Goal: Task Accomplishment & Management: Use online tool/utility

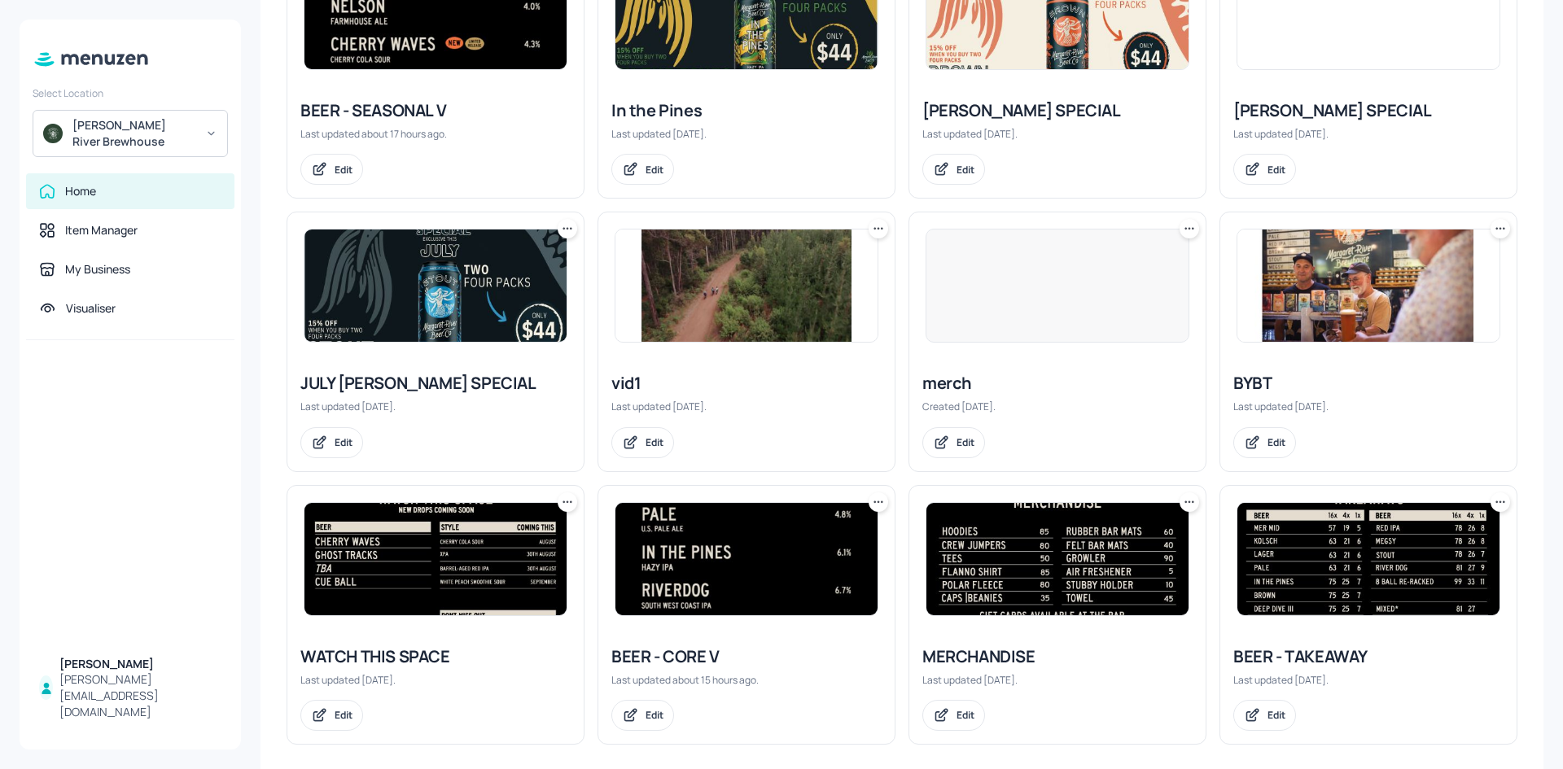
scroll to position [538, 0]
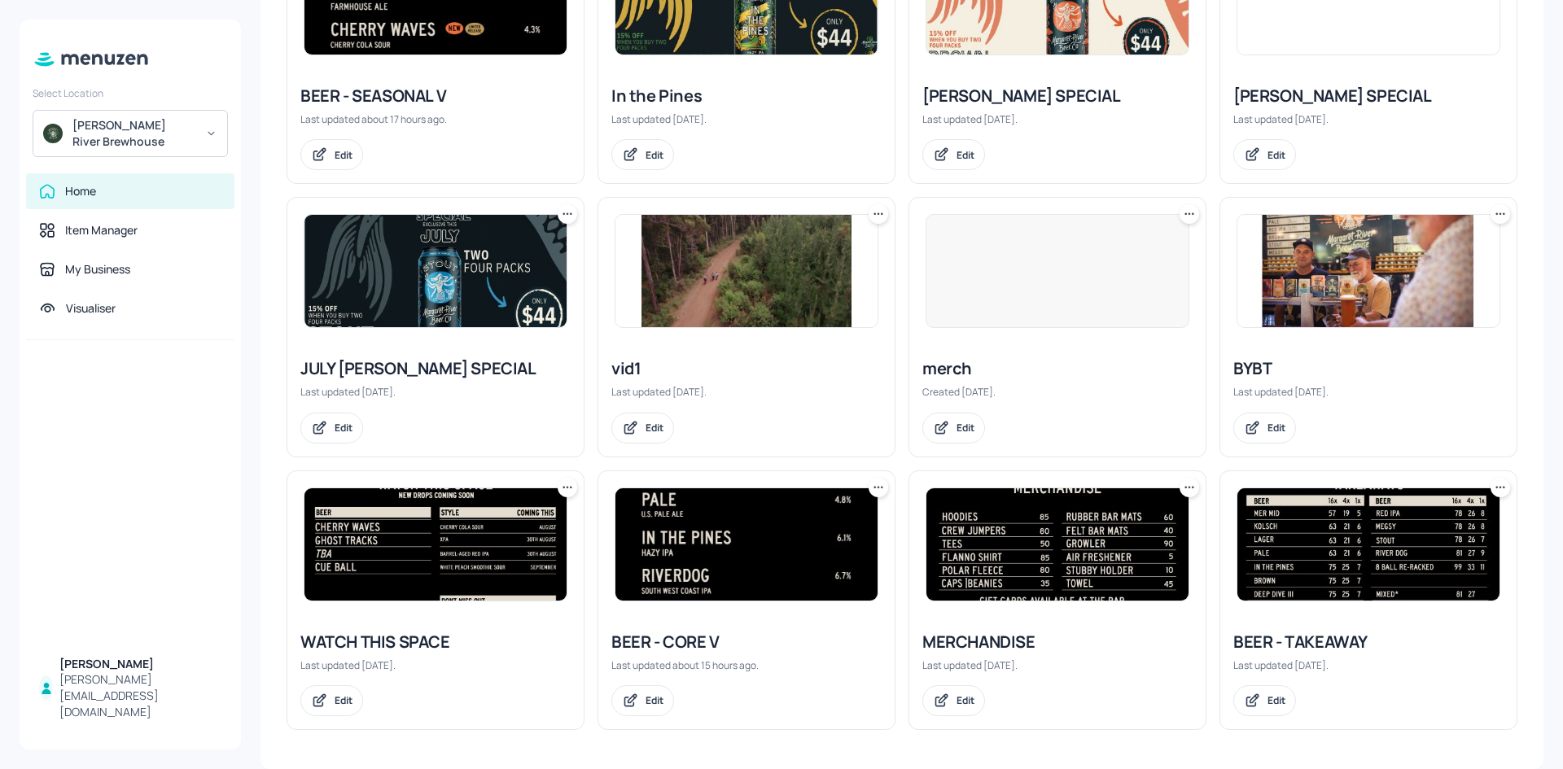
click at [387, 637] on div "WATCH THIS SPACE" at bounding box center [435, 642] width 270 height 23
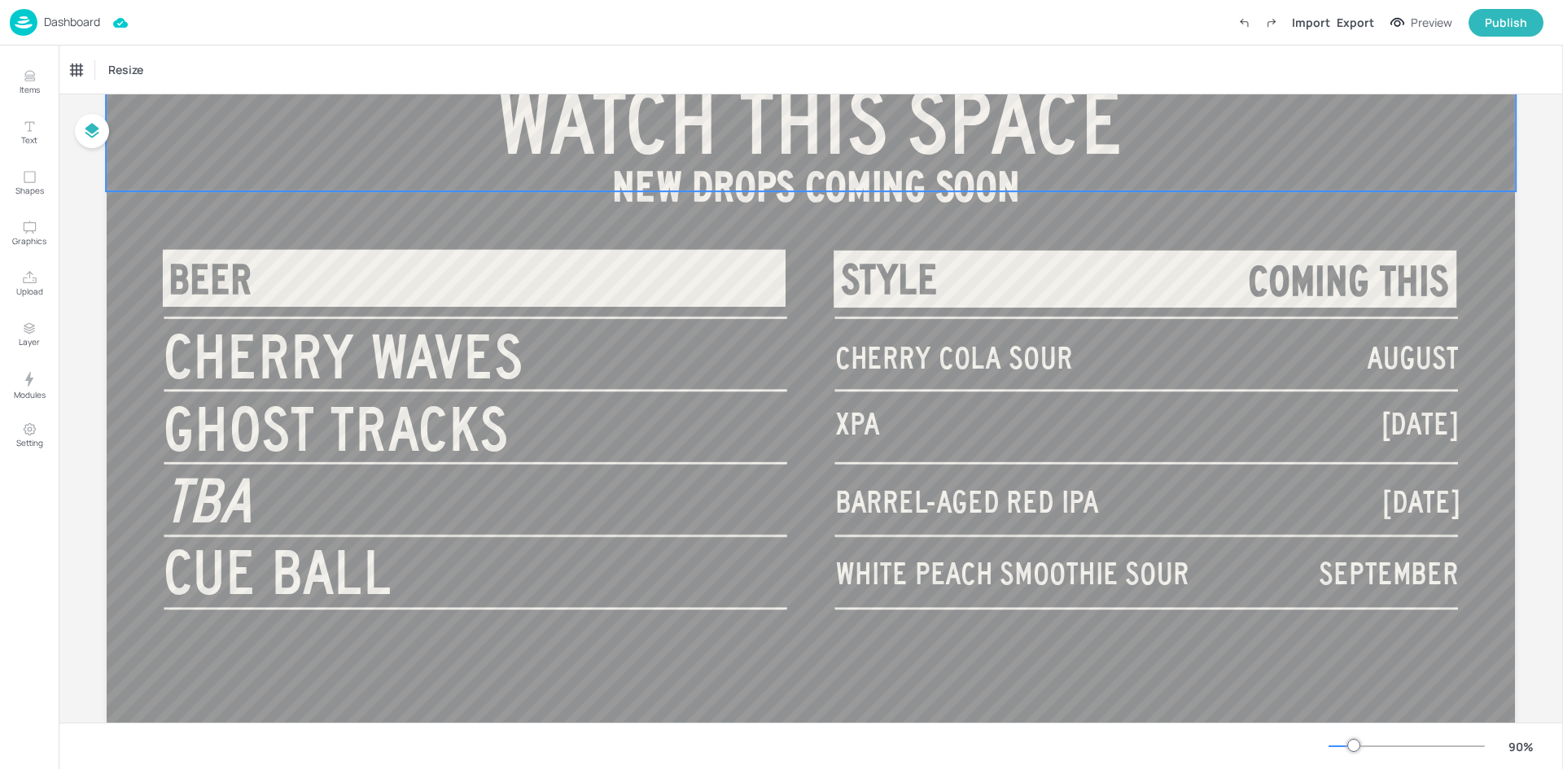
scroll to position [163, 0]
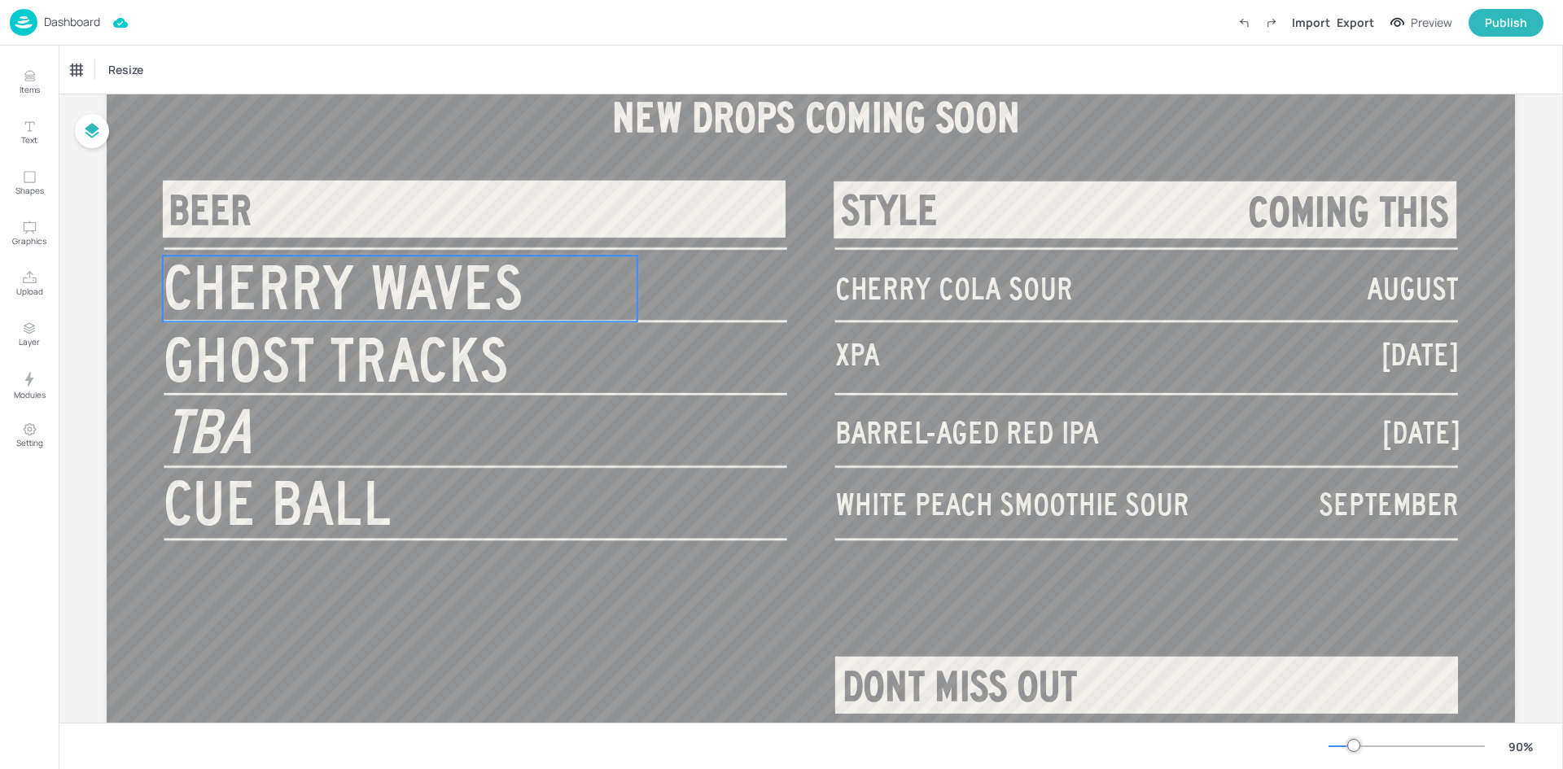
click at [361, 296] on span "CHERRY WAVES" at bounding box center [343, 287] width 361 height 66
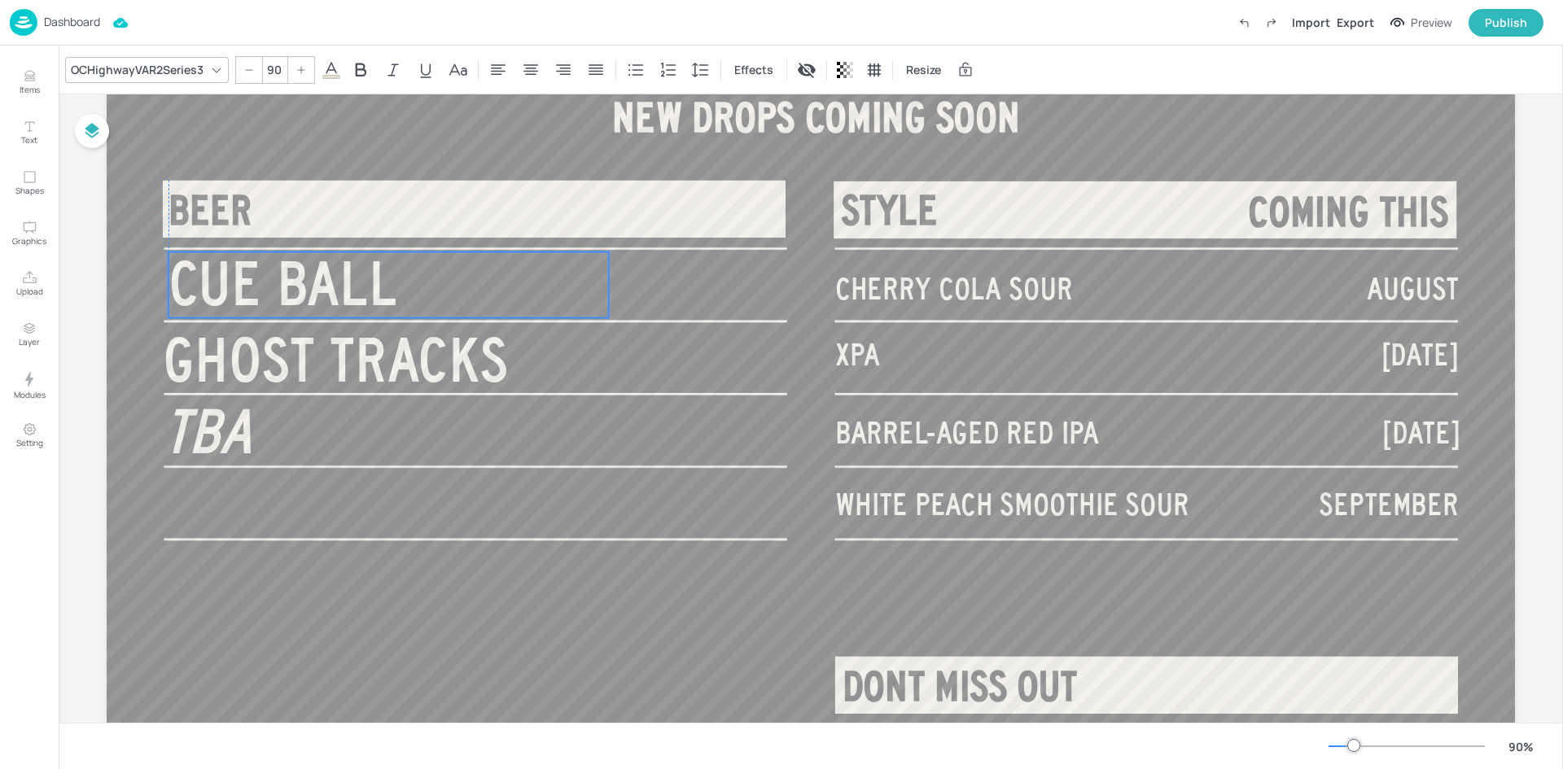
drag, startPoint x: 359, startPoint y: 503, endPoint x: 362, endPoint y: 283, distance: 219.8
click at [362, 283] on span "CUE BALL" at bounding box center [284, 284] width 230 height 66
type input "45"
click at [882, 297] on span "CHERRY COLA SOUR" at bounding box center [954, 289] width 238 height 33
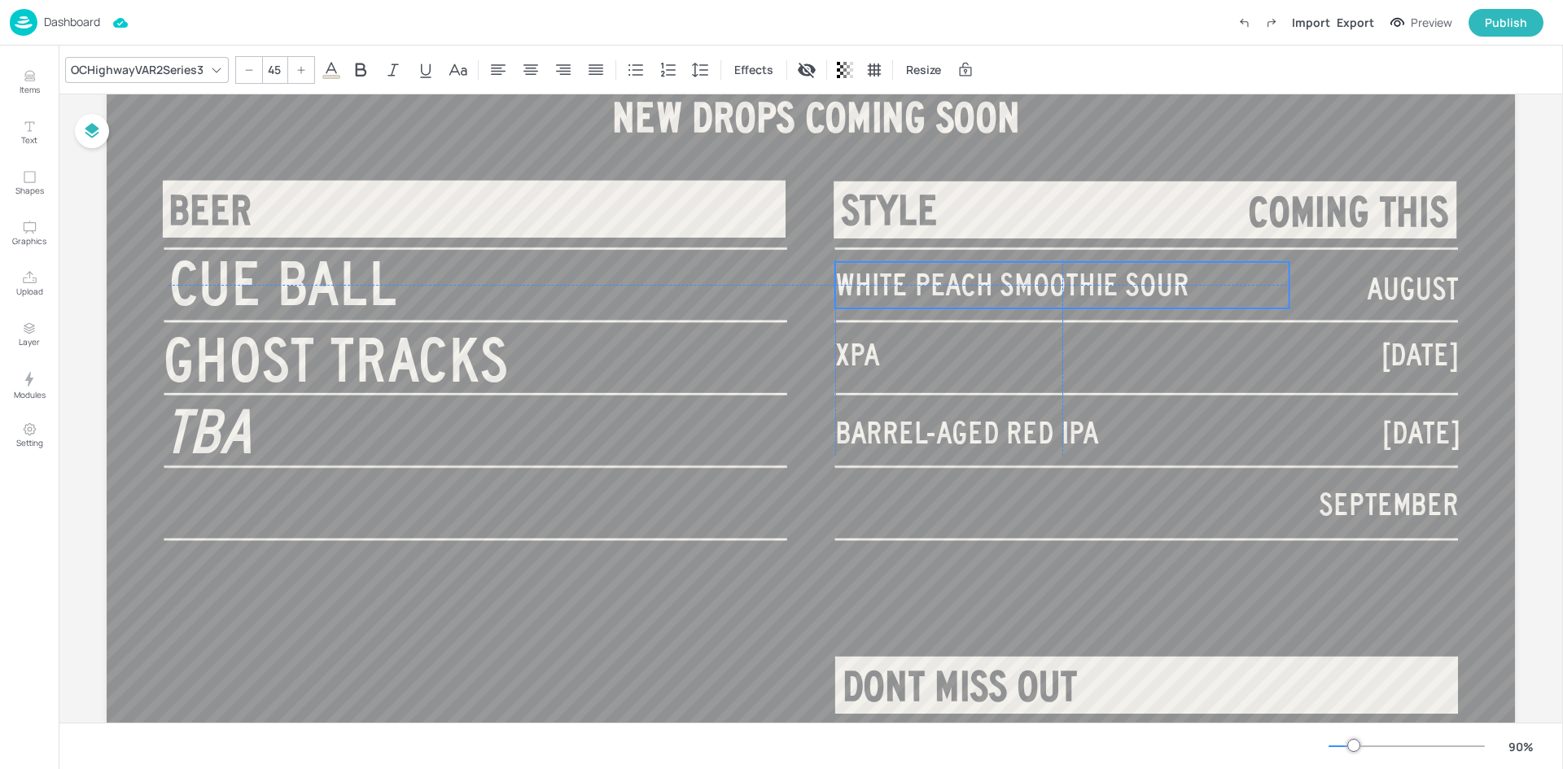
drag, startPoint x: 1001, startPoint y: 502, endPoint x: 998, endPoint y: 280, distance: 222.3
click at [998, 280] on span "WHITE PEACH SMOOTHIE SOUR" at bounding box center [1012, 285] width 354 height 33
type input "45"
drag, startPoint x: 1409, startPoint y: 292, endPoint x: 1399, endPoint y: 301, distance: 13.9
click at [1399, 301] on span "AUGUST" at bounding box center [1402, 294] width 92 height 33
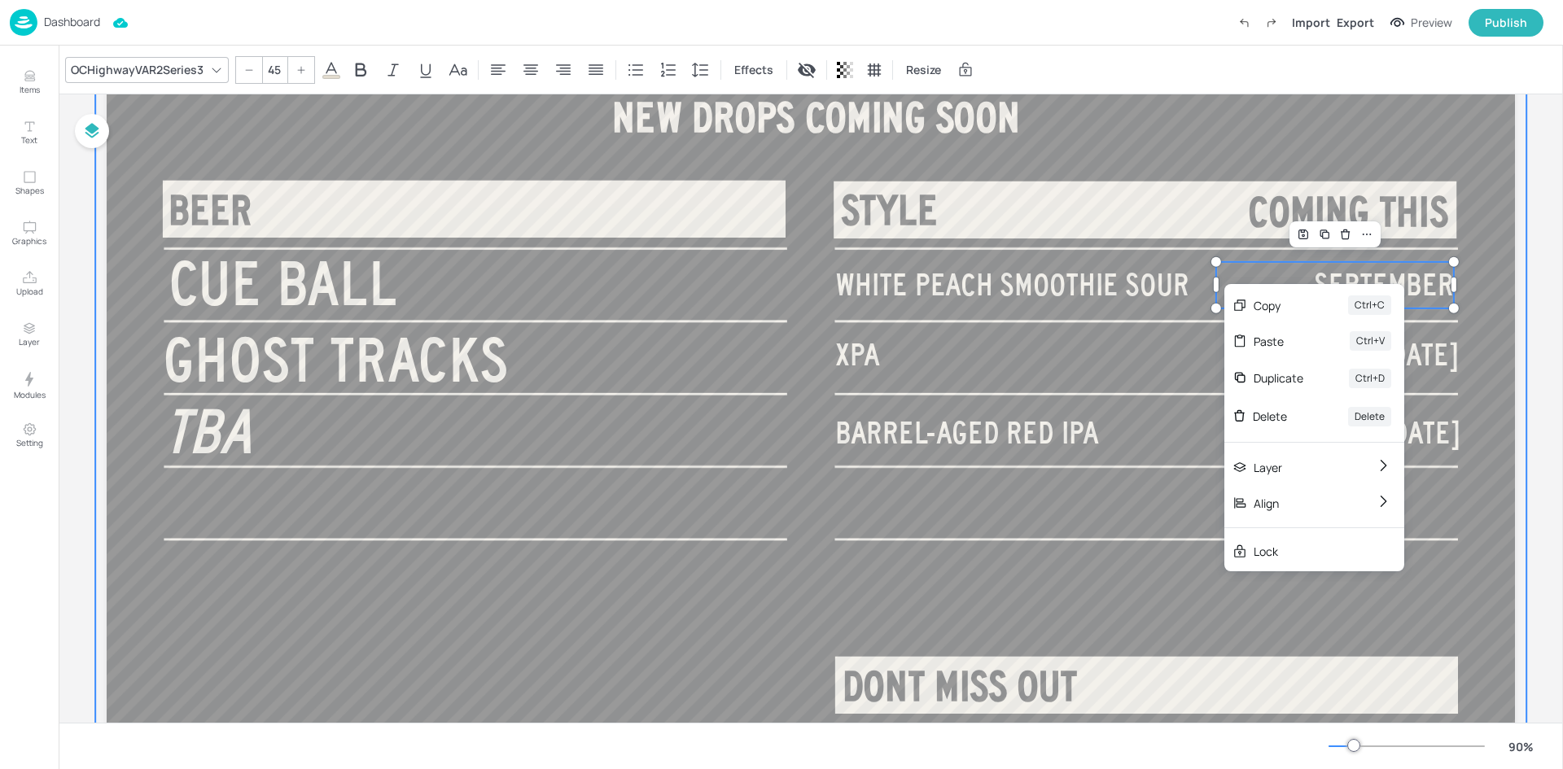
click at [1461, 282] on div at bounding box center [810, 361] width 1431 height 805
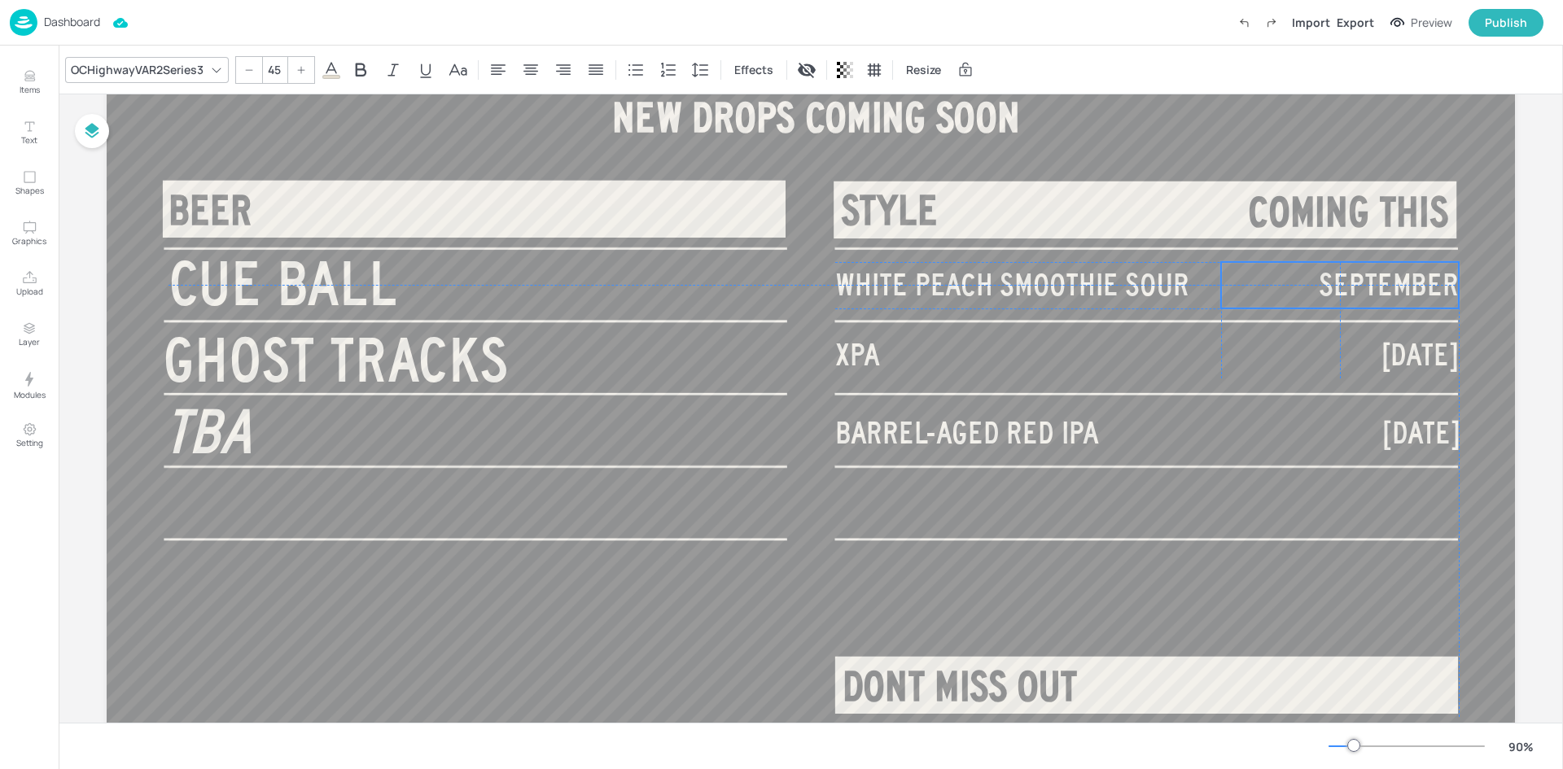
click at [1429, 287] on span "SEPTEMBER" at bounding box center [1389, 285] width 140 height 33
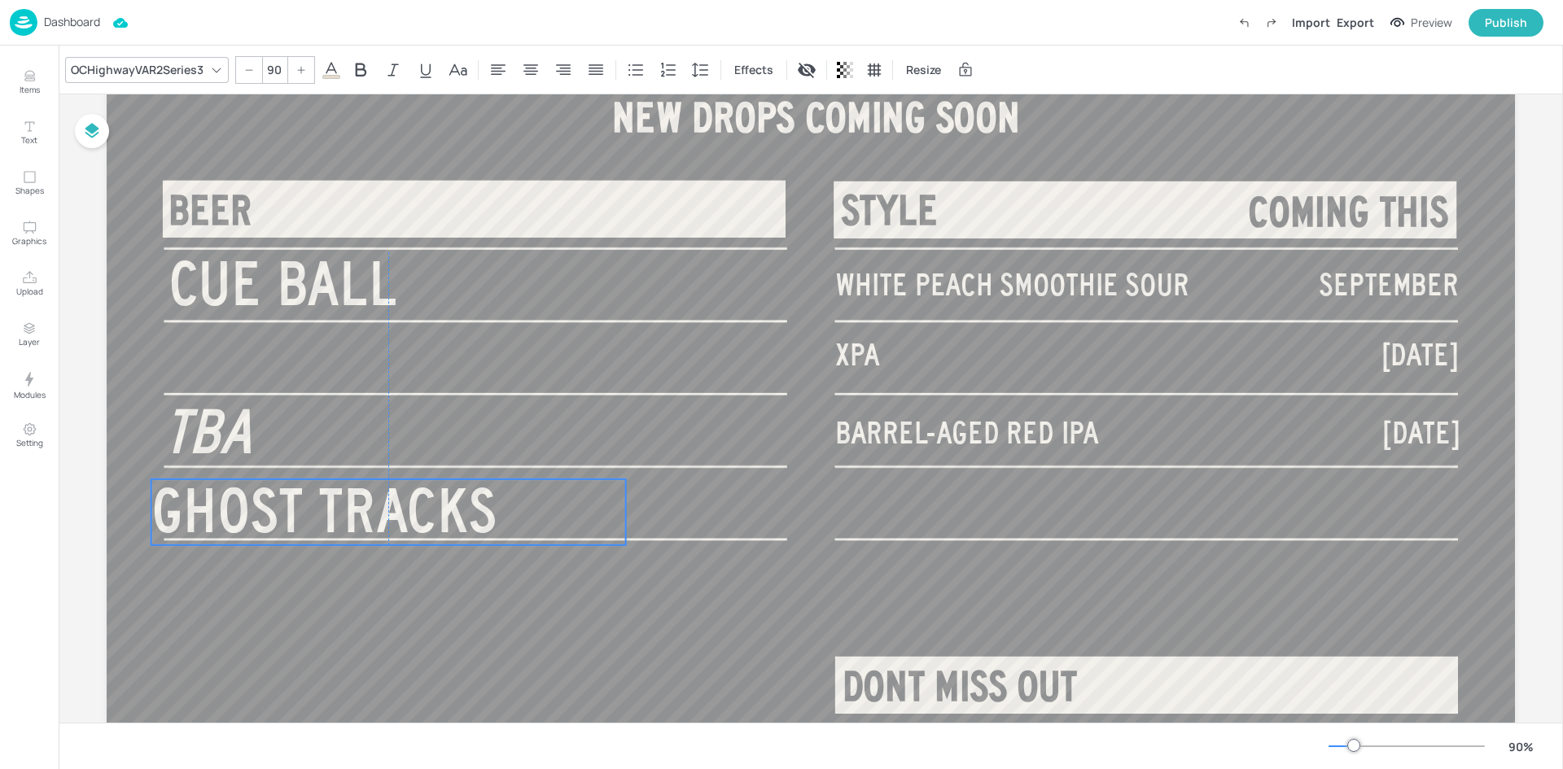
drag, startPoint x: 405, startPoint y: 365, endPoint x: 395, endPoint y: 509, distance: 144.4
click at [395, 509] on span "GHOST TRACKS" at bounding box center [324, 511] width 346 height 66
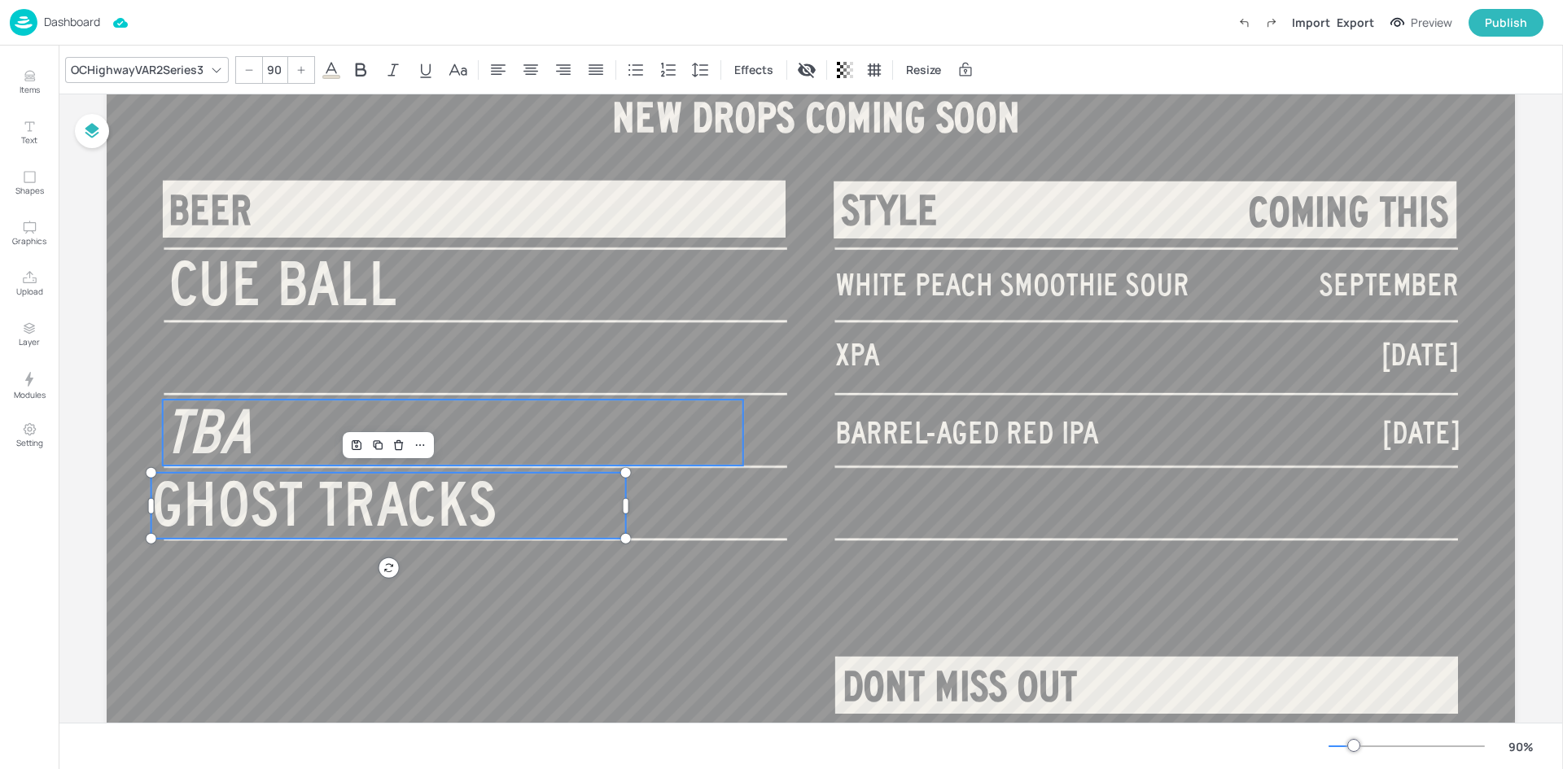
type input "90"
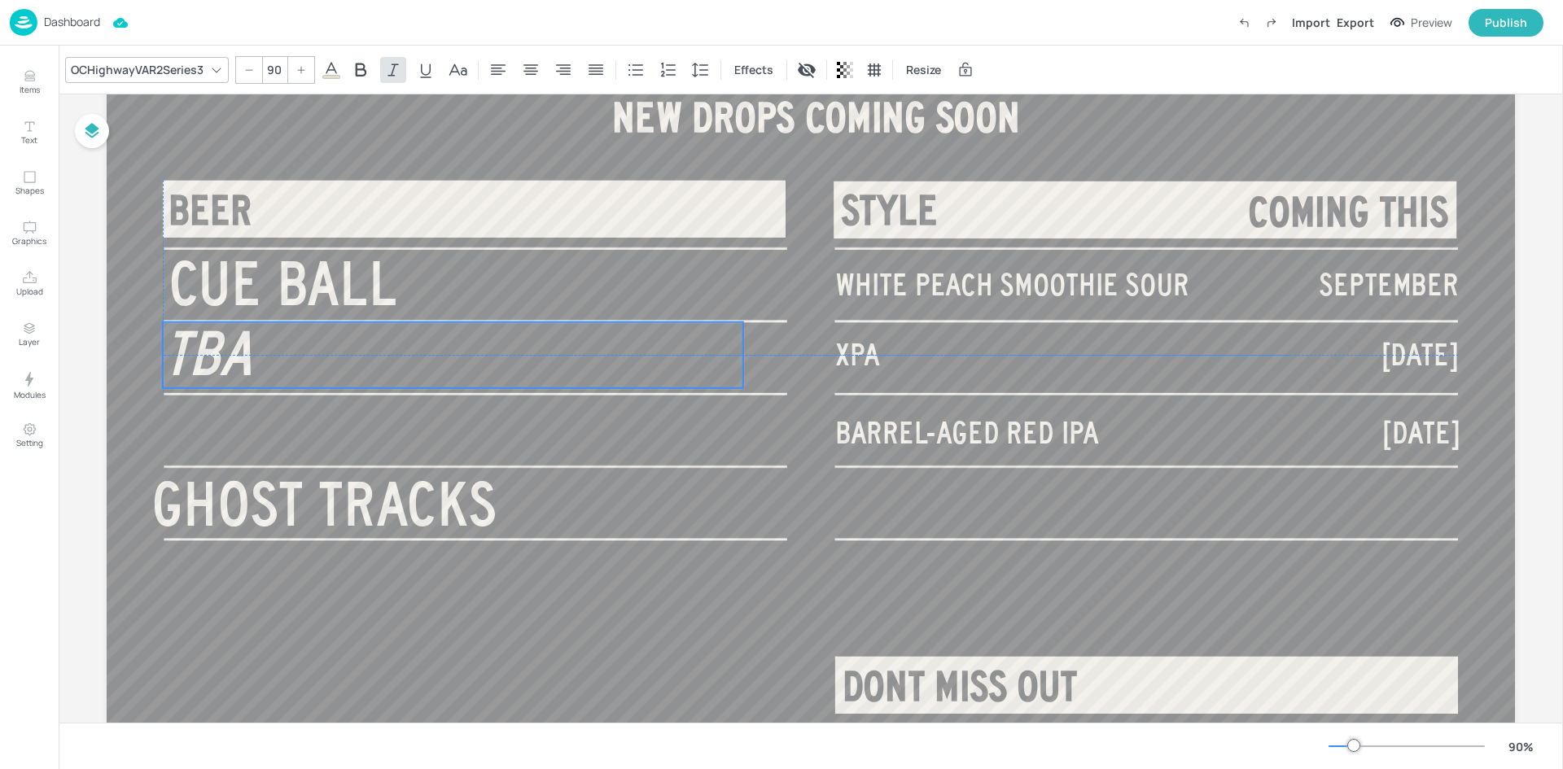
drag, startPoint x: 274, startPoint y: 427, endPoint x: 275, endPoint y: 353, distance: 74.1
click at [275, 353] on p "TBA" at bounding box center [453, 355] width 580 height 66
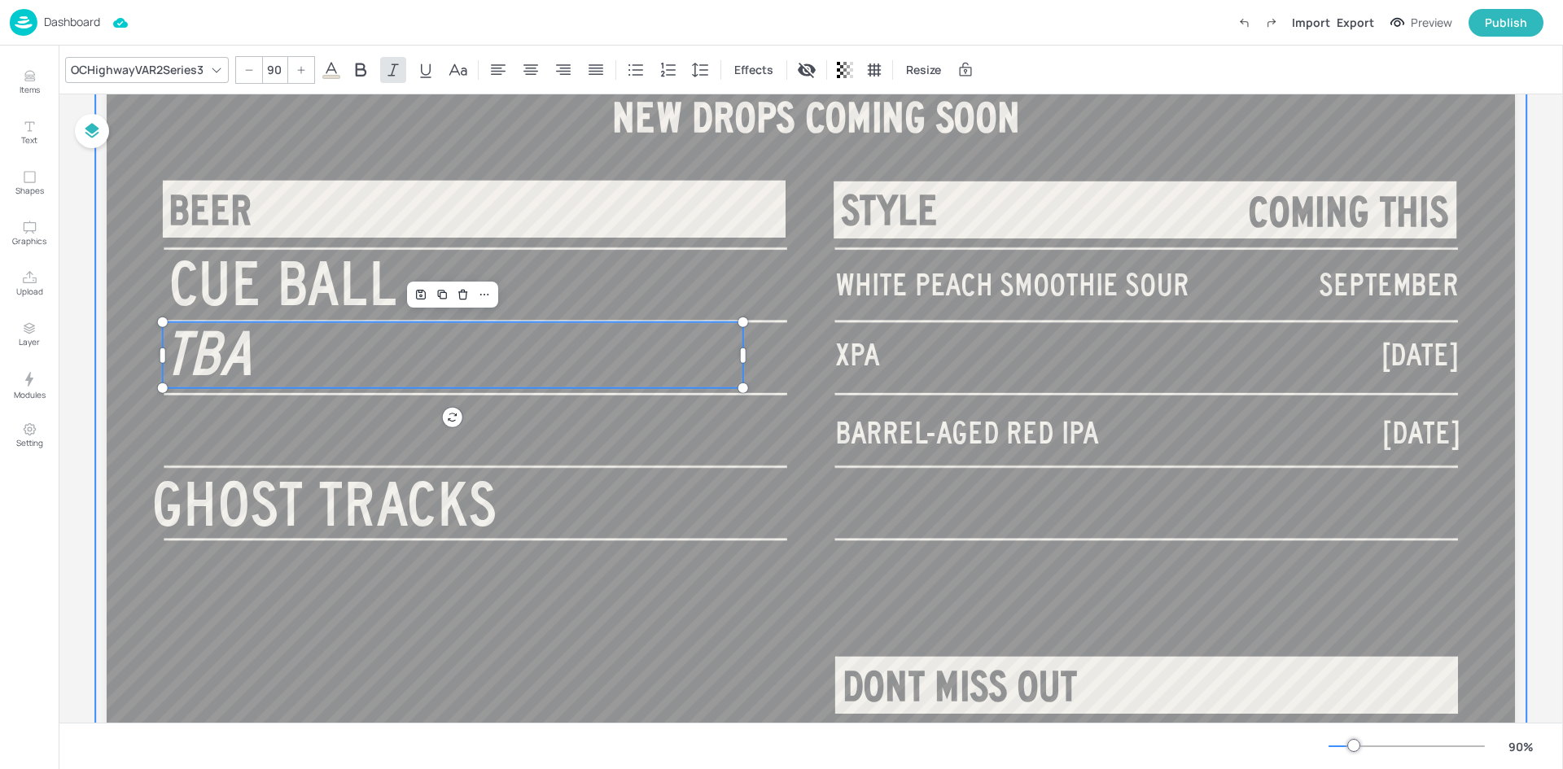
click at [281, 459] on div at bounding box center [810, 361] width 1431 height 805
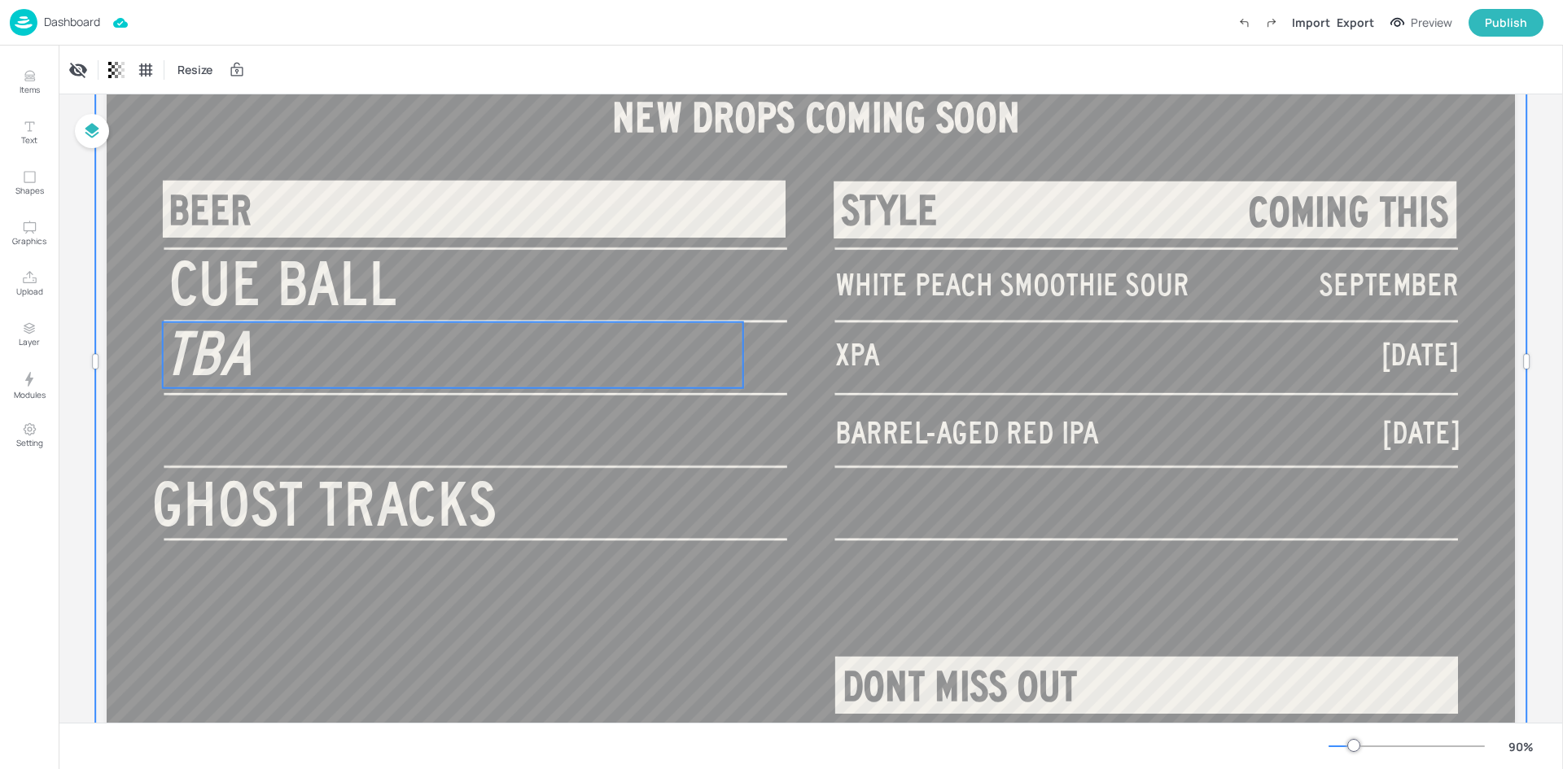
click at [289, 369] on p "TBA" at bounding box center [453, 355] width 580 height 66
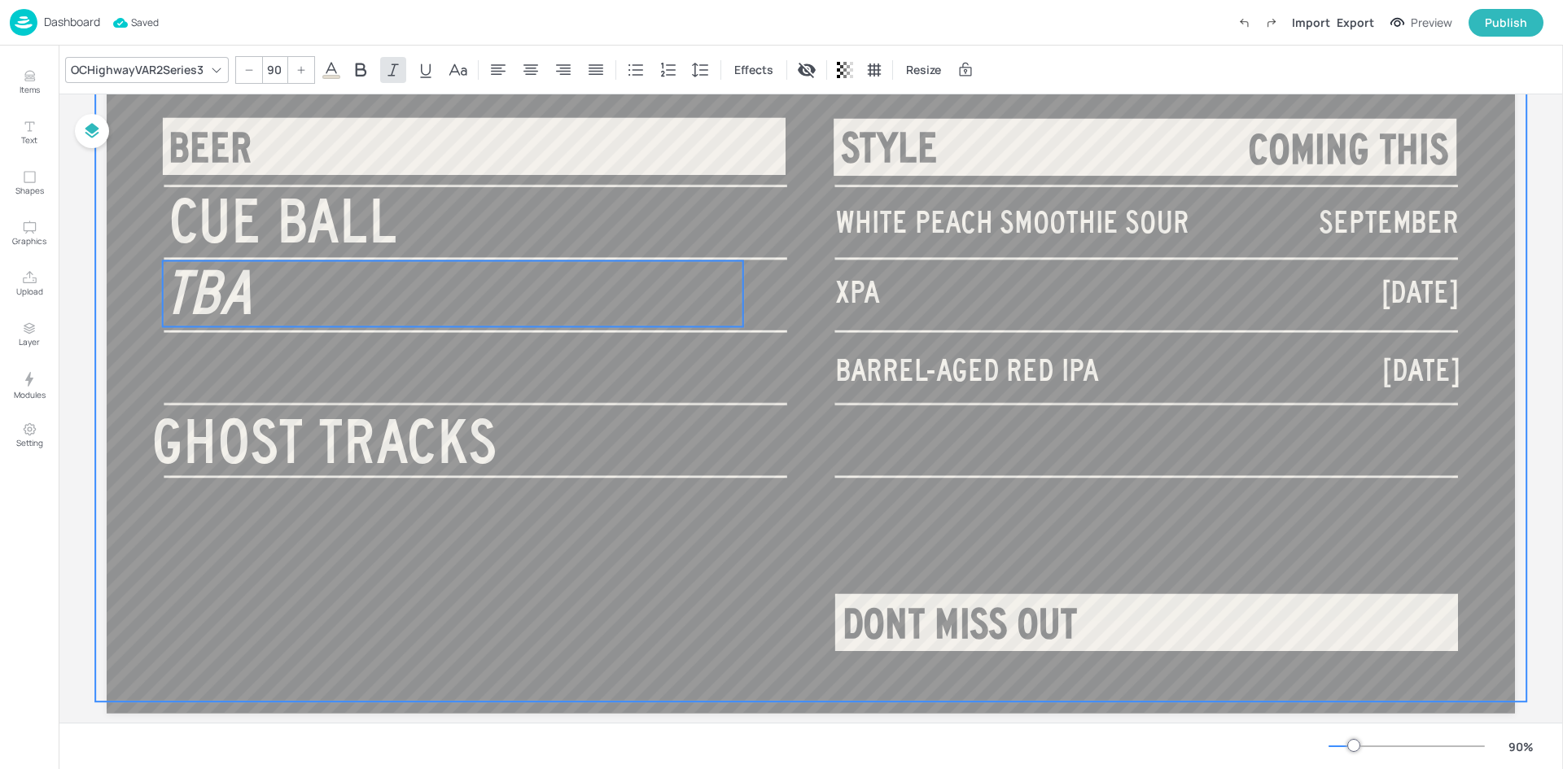
scroll to position [228, 0]
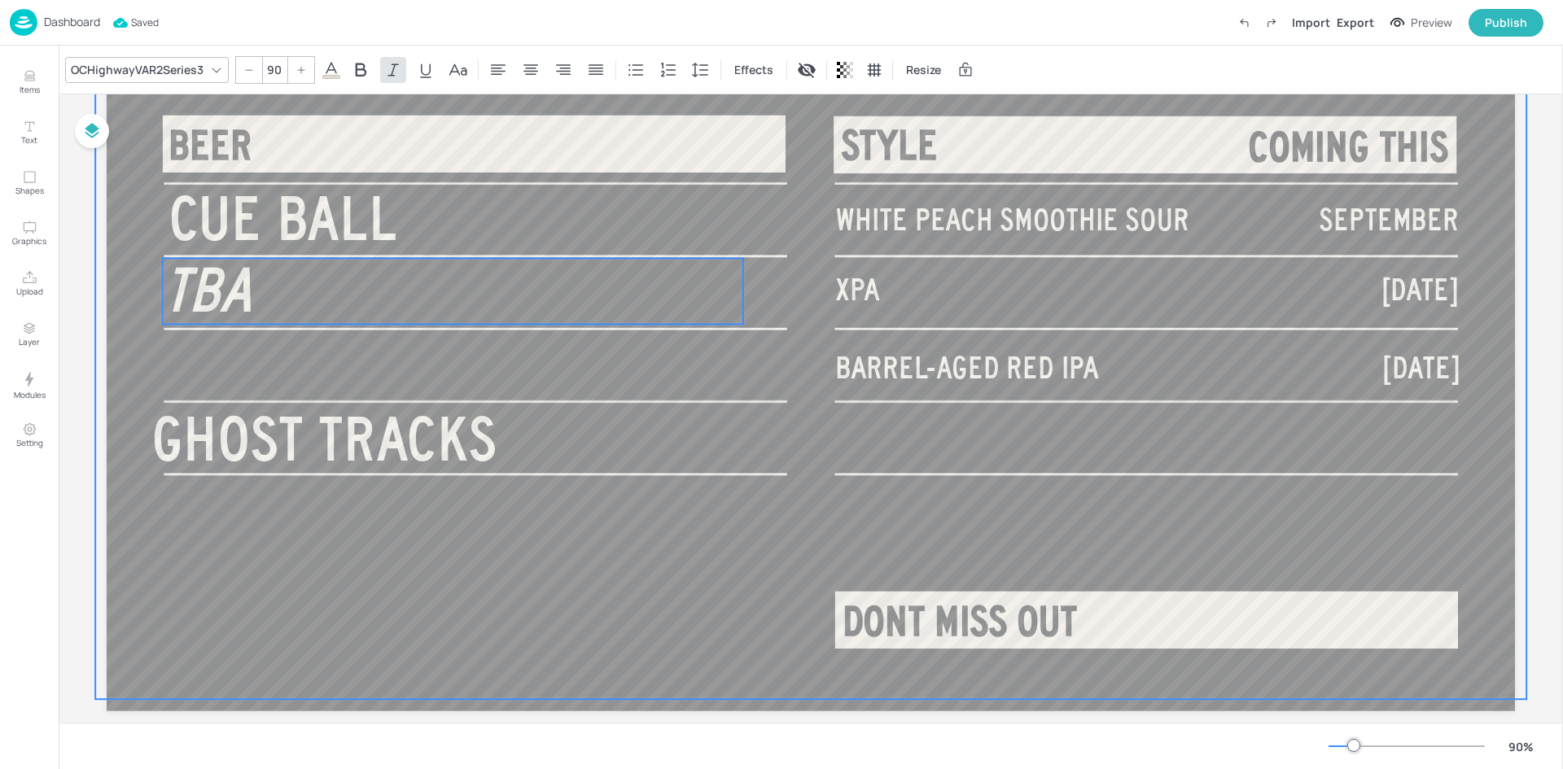
click at [286, 371] on div at bounding box center [810, 296] width 1431 height 805
click at [268, 297] on p "TBA" at bounding box center [453, 291] width 580 height 66
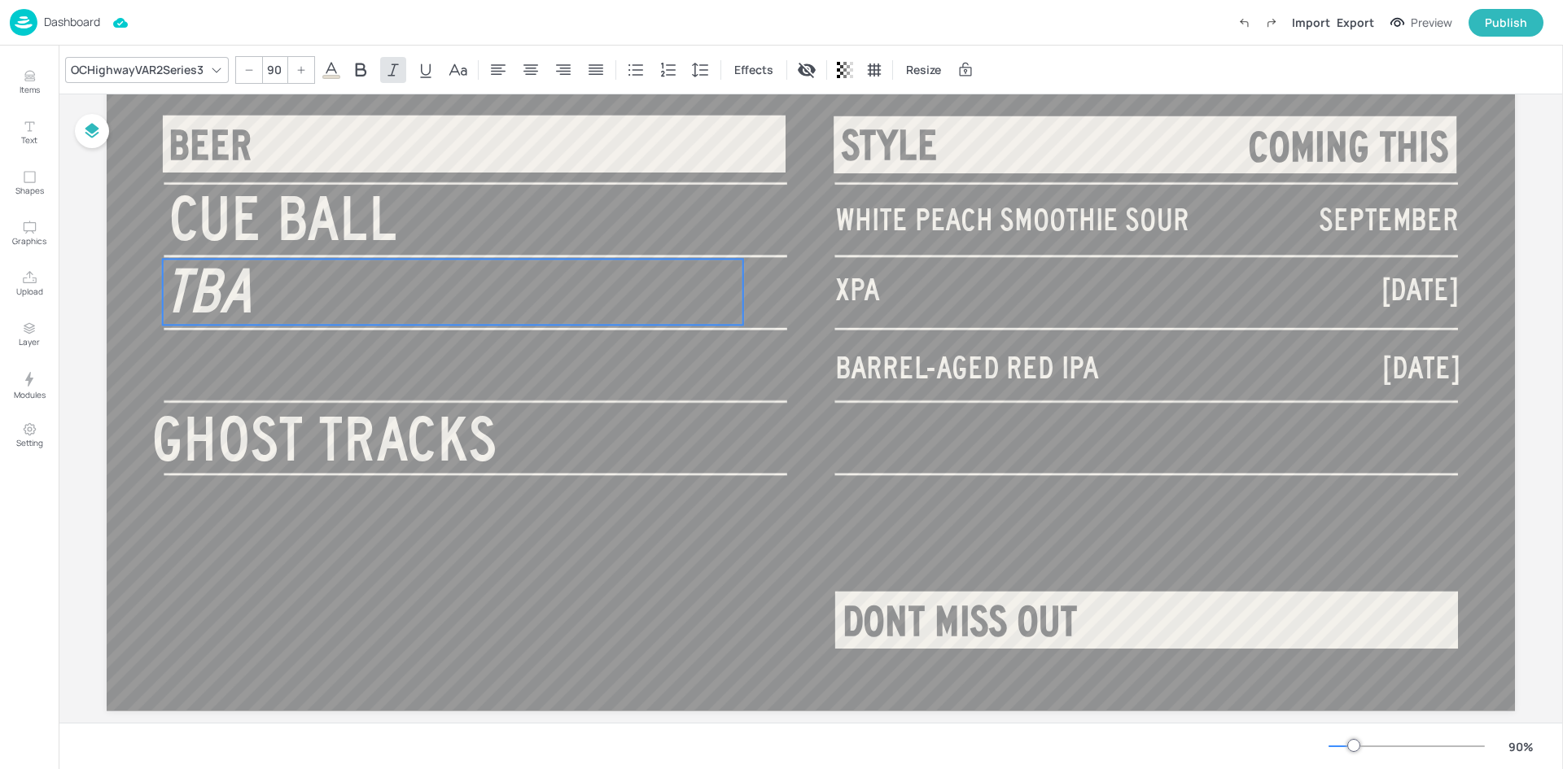
scroll to position [256, 0]
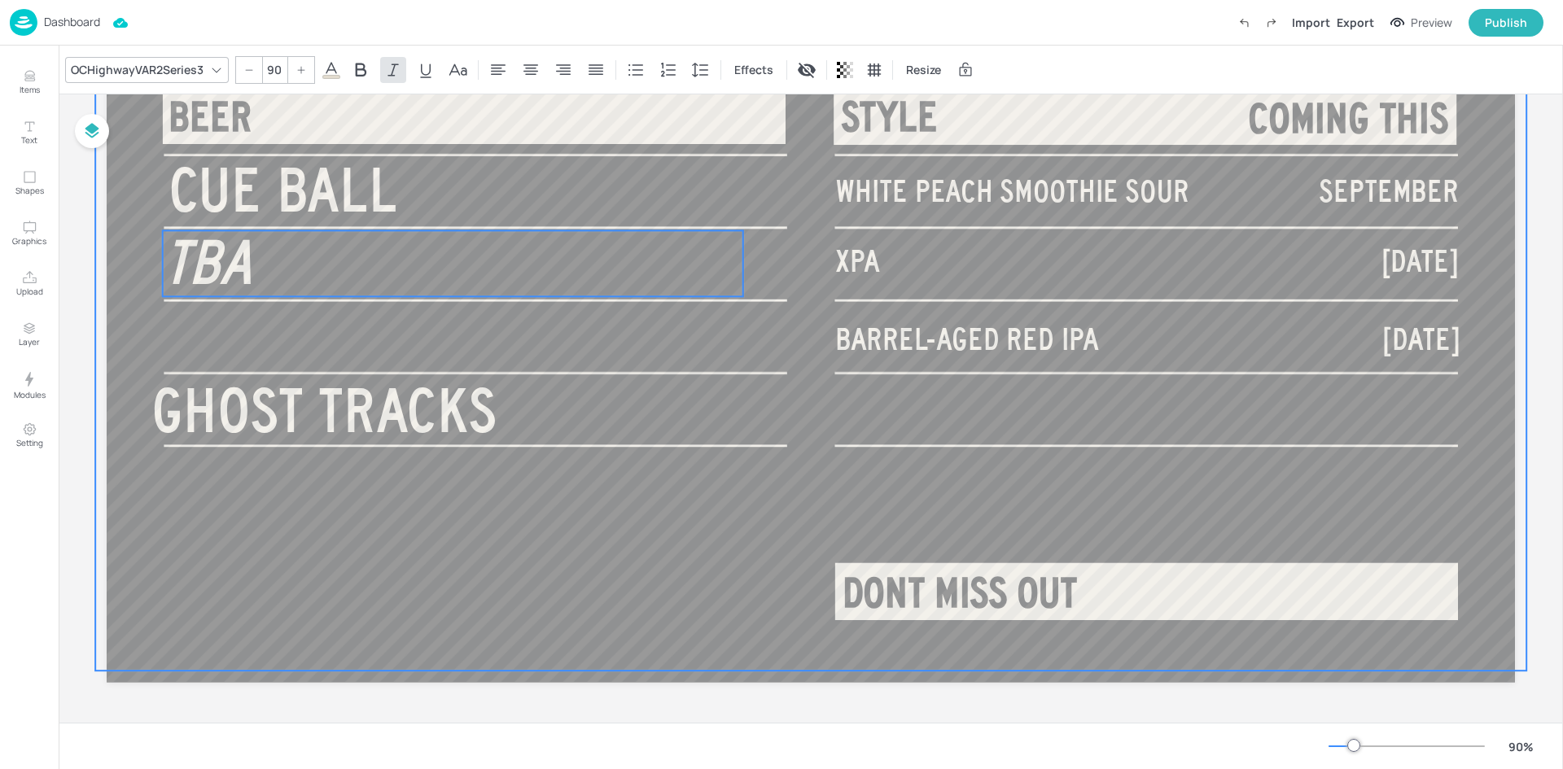
click at [271, 333] on div at bounding box center [810, 268] width 1431 height 805
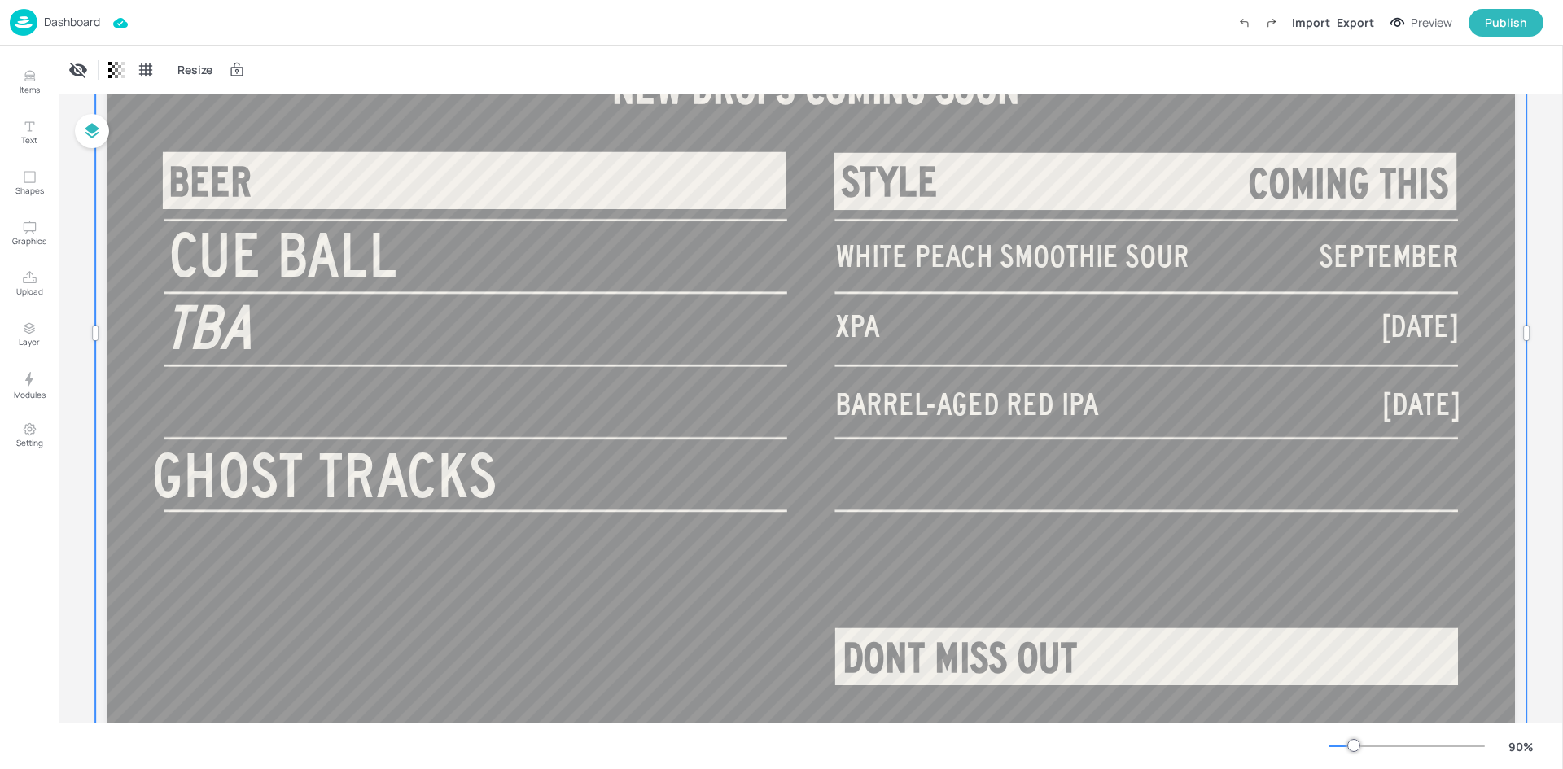
scroll to position [94, 0]
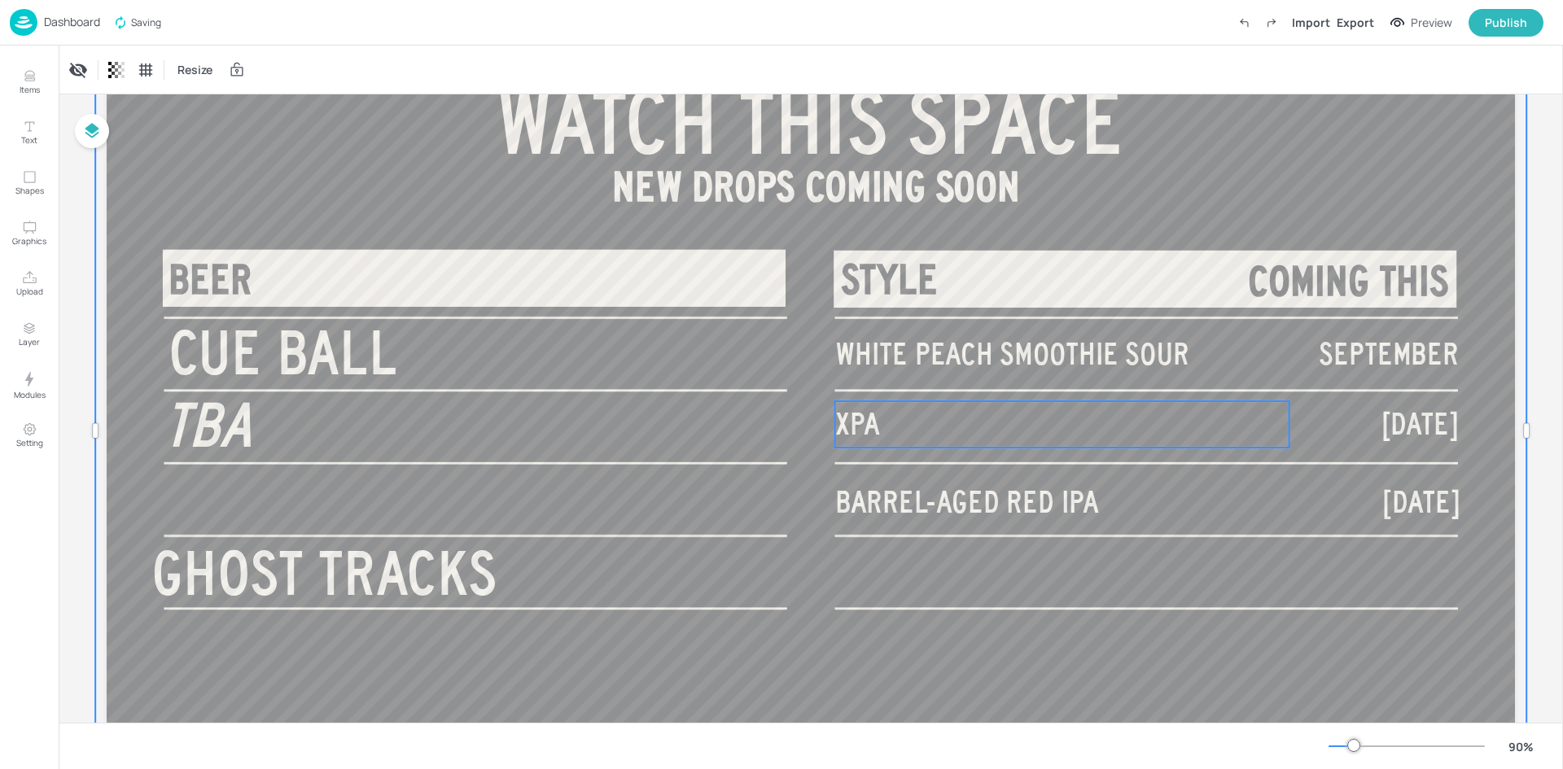
click at [943, 430] on p "XPA" at bounding box center [1062, 424] width 454 height 46
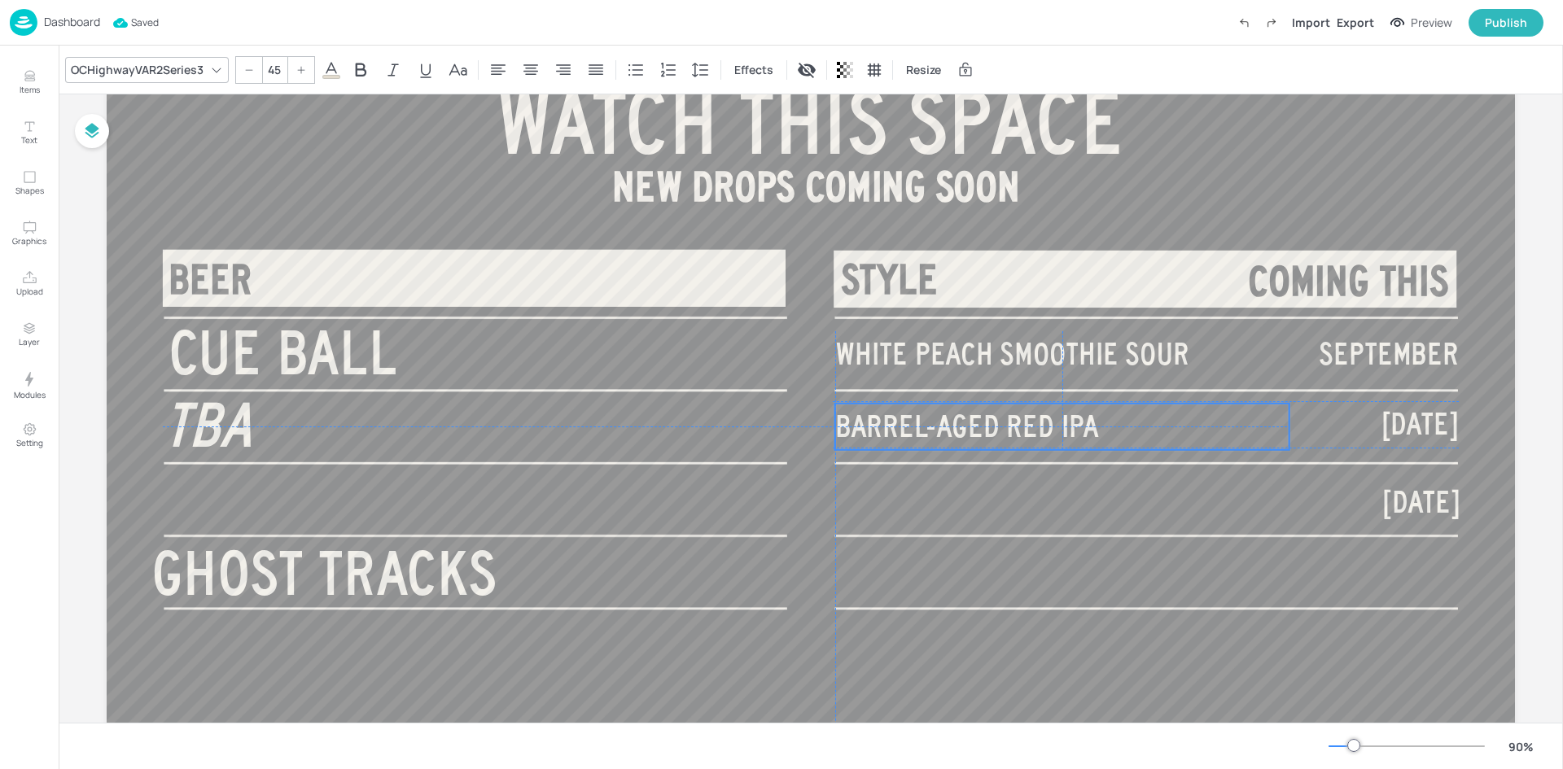
drag, startPoint x: 1123, startPoint y: 503, endPoint x: 1120, endPoint y: 428, distance: 74.9
click at [1120, 428] on p "BARREL-AGED RED IPA" at bounding box center [1062, 427] width 454 height 46
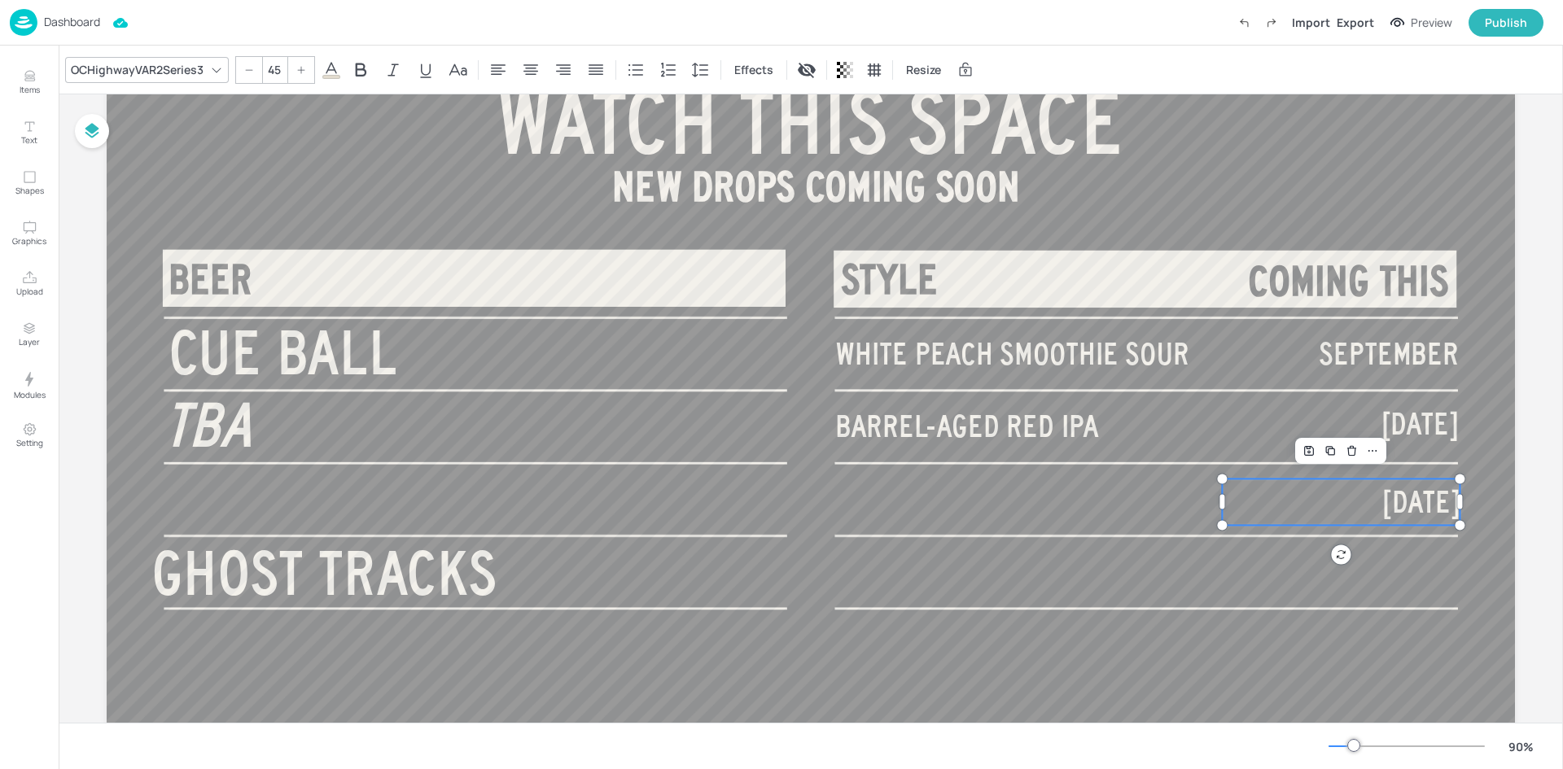
click at [1230, 491] on p "[DATE]" at bounding box center [1341, 502] width 238 height 46
type input "90"
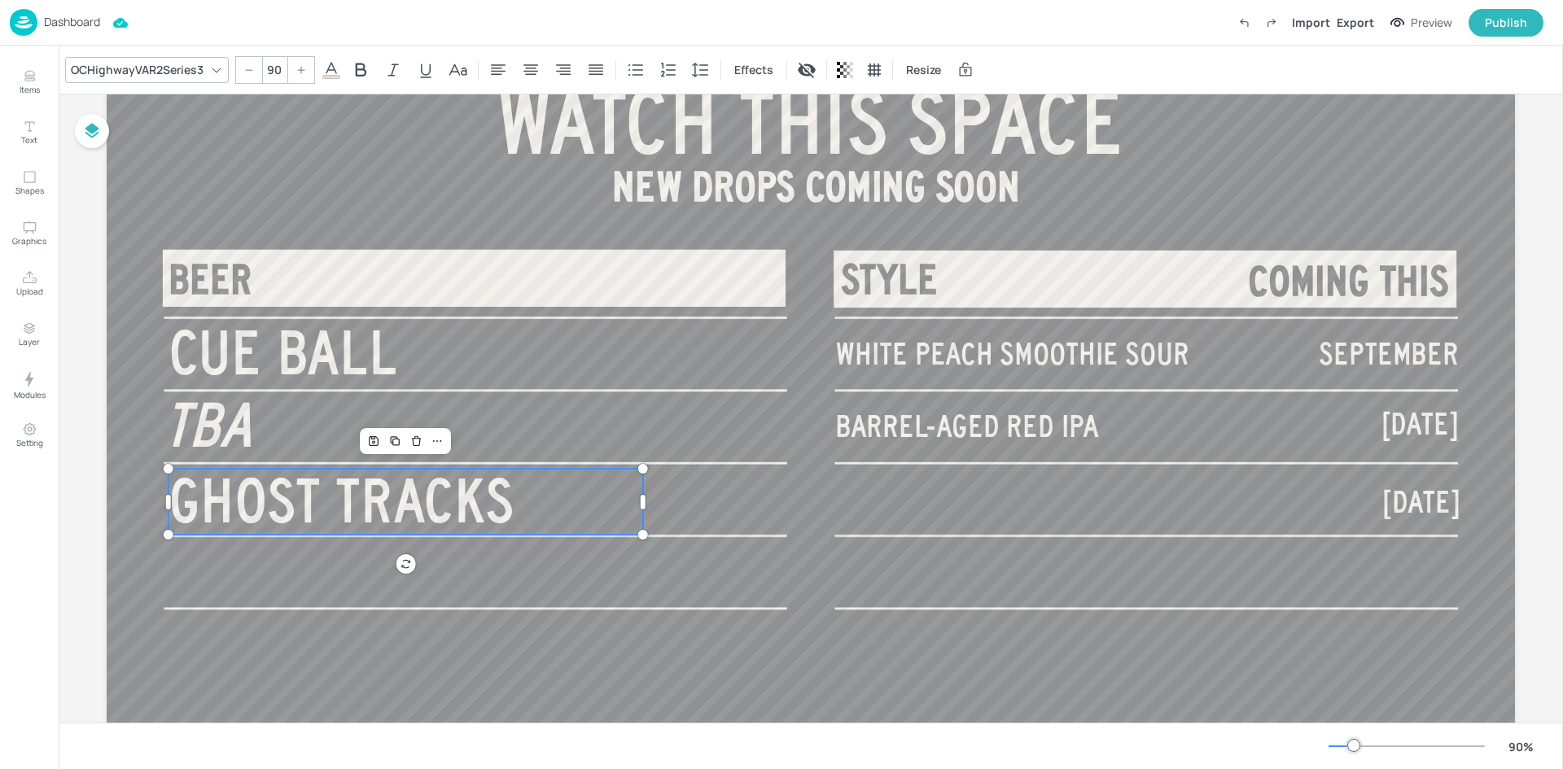
click at [506, 505] on span "GHOST TRACKS" at bounding box center [342, 500] width 346 height 66
click at [507, 504] on span "GHOST TRACKS" at bounding box center [342, 500] width 346 height 66
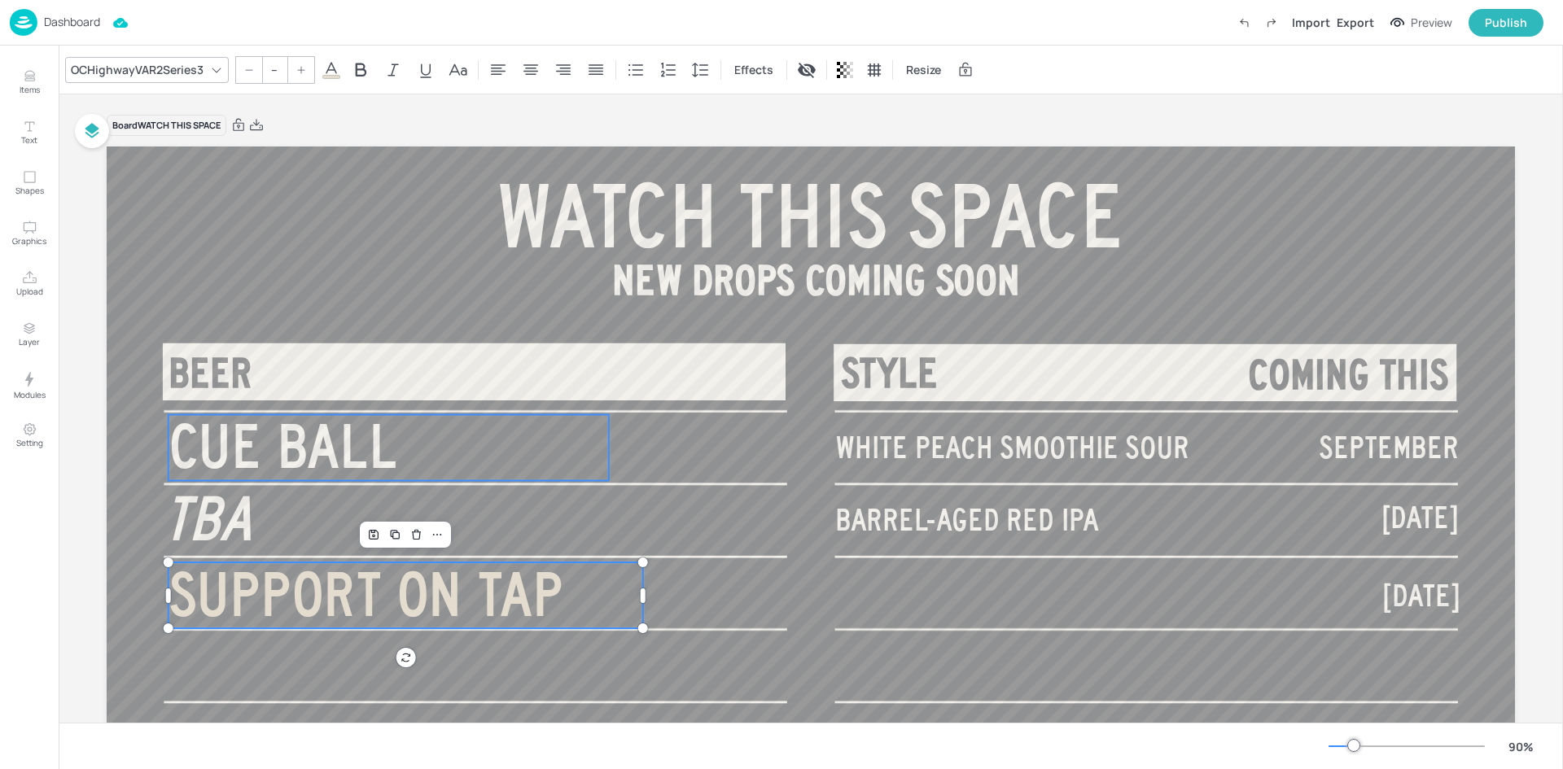
type input "90"
click at [272, 458] on span "CUE BALL" at bounding box center [284, 447] width 230 height 66
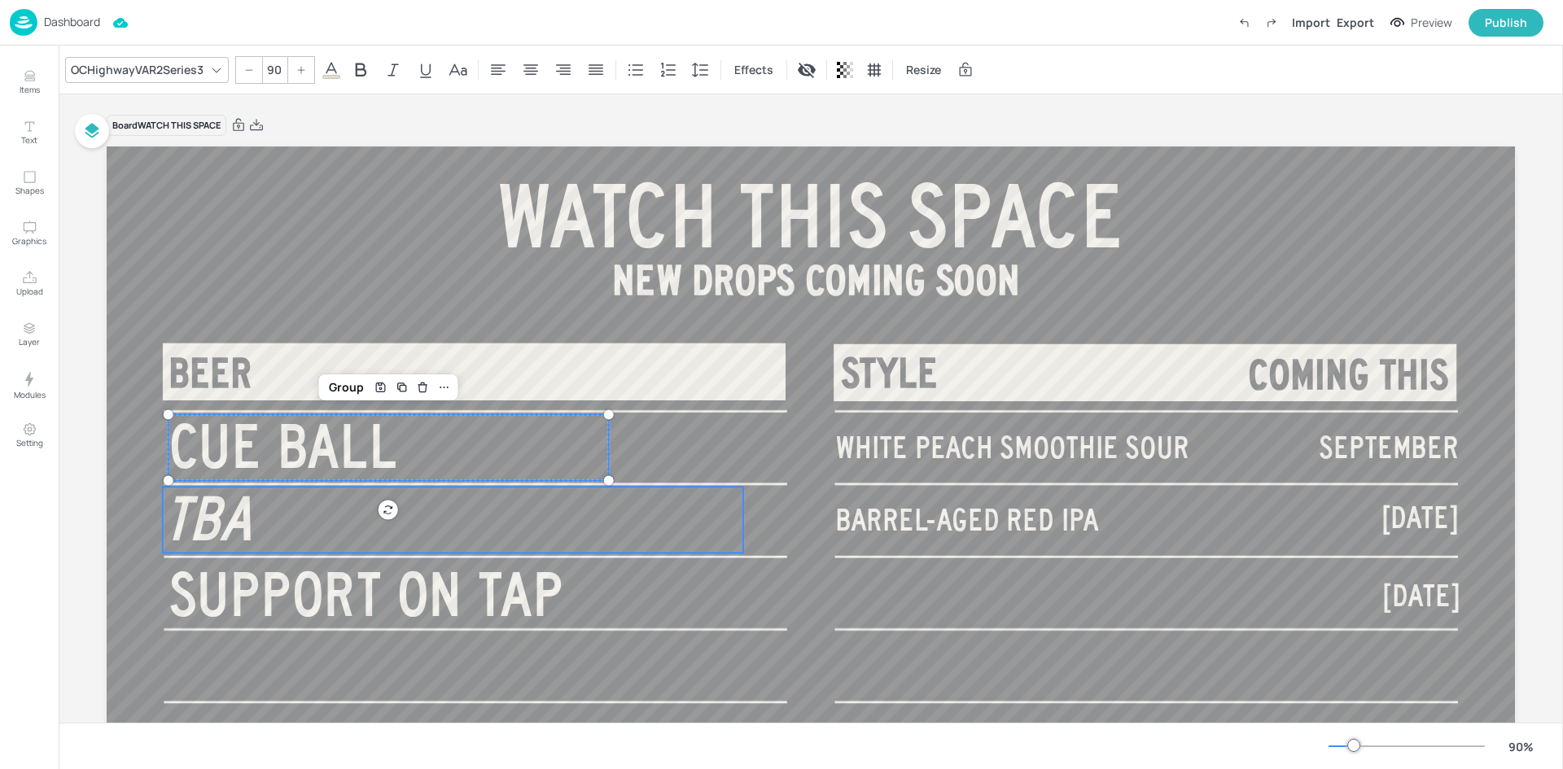
click at [242, 537] on span "TBA" at bounding box center [207, 518] width 89 height 66
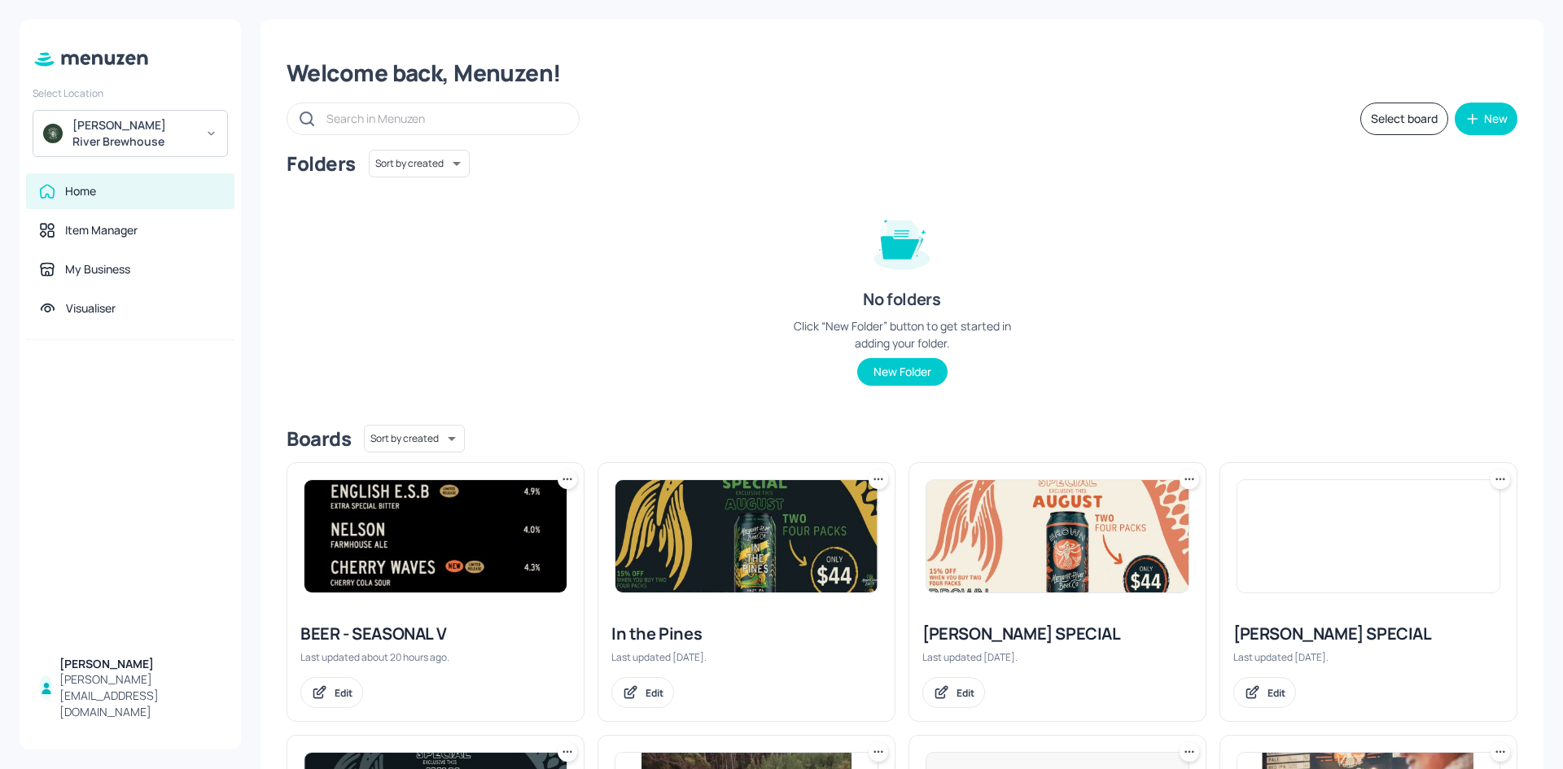
click at [451, 554] on img at bounding box center [435, 536] width 262 height 112
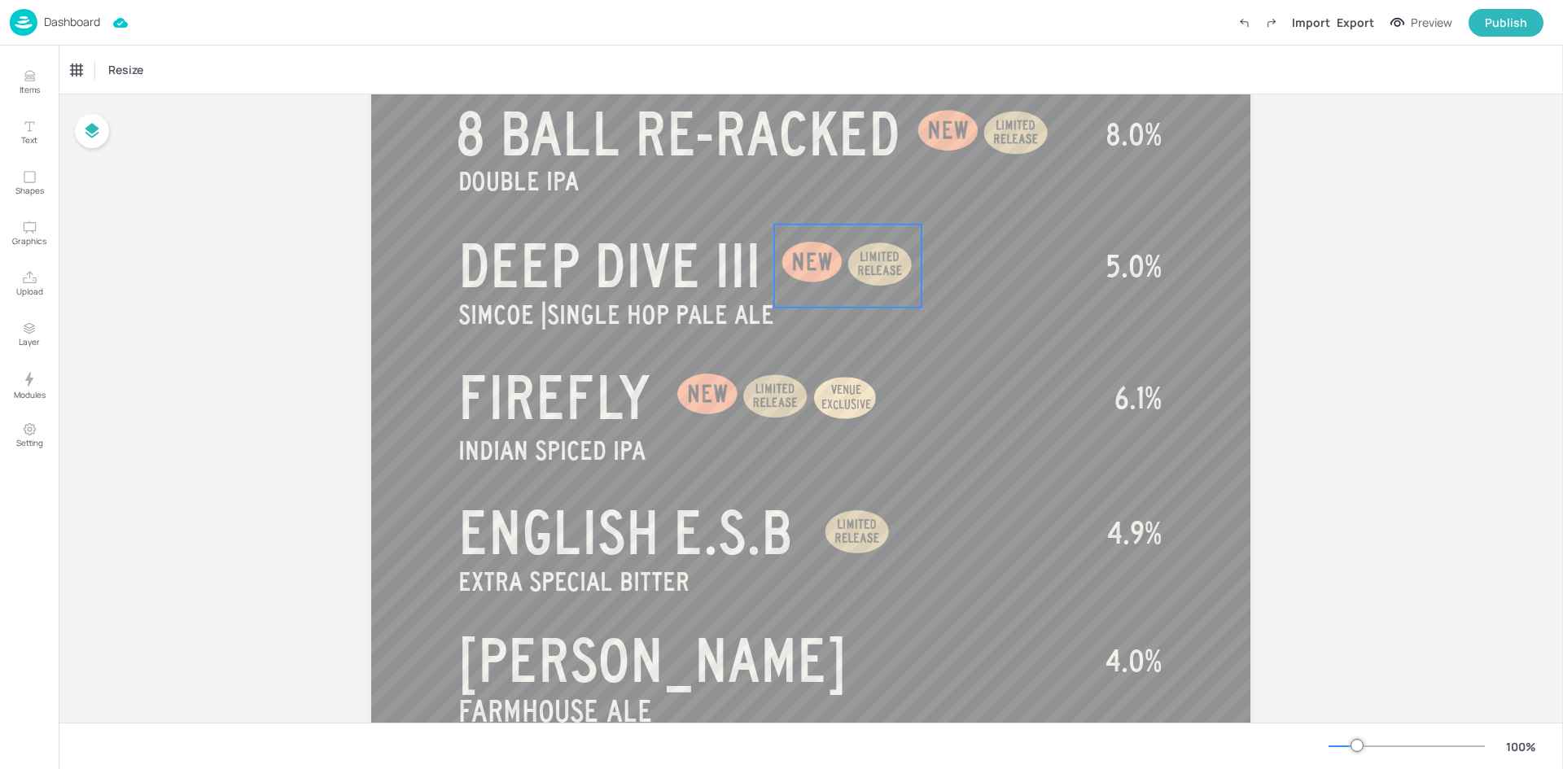
scroll to position [81, 0]
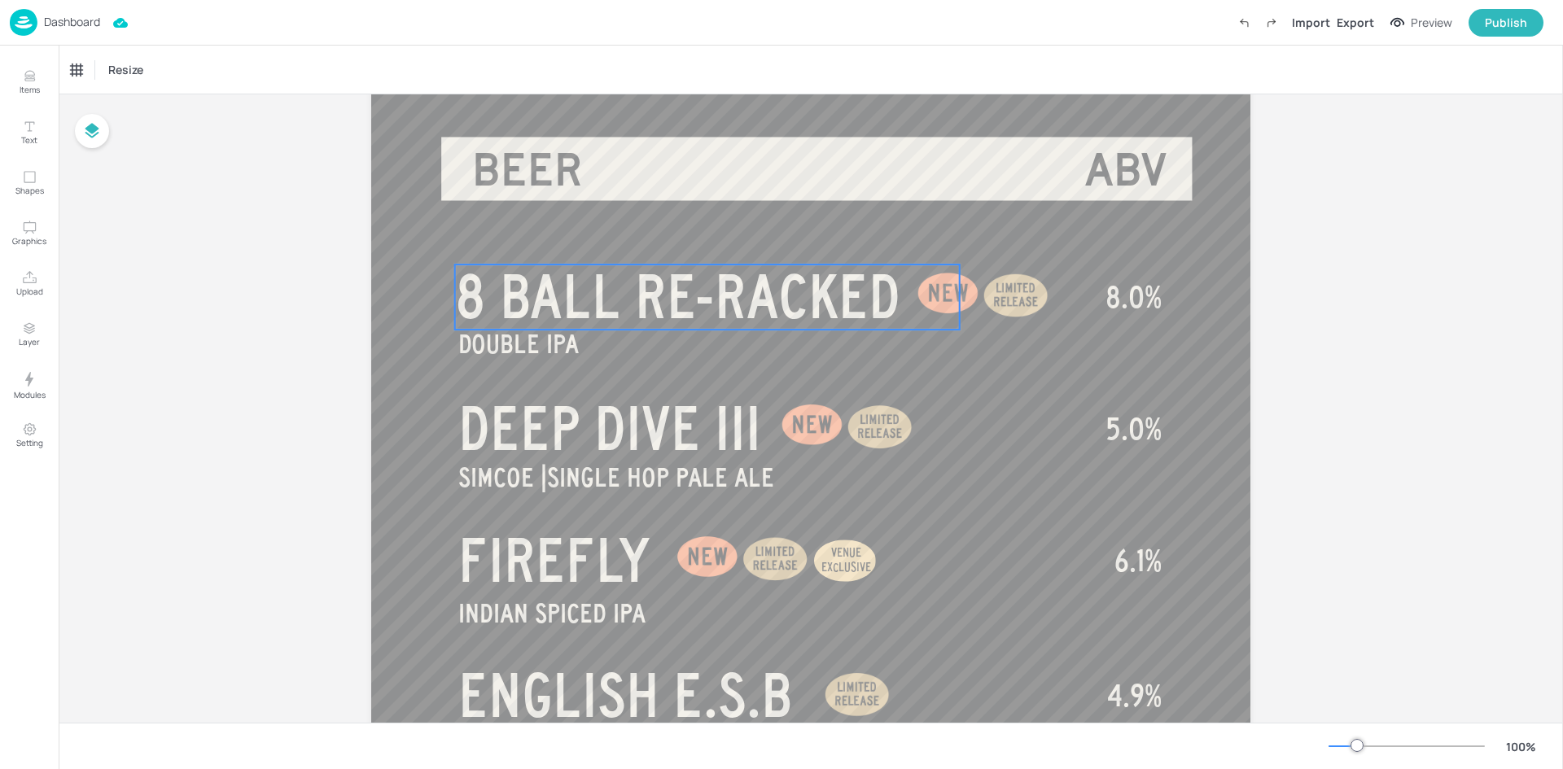
click at [874, 282] on span "8 BALL RE-RACKED" at bounding box center [677, 297] width 445 height 65
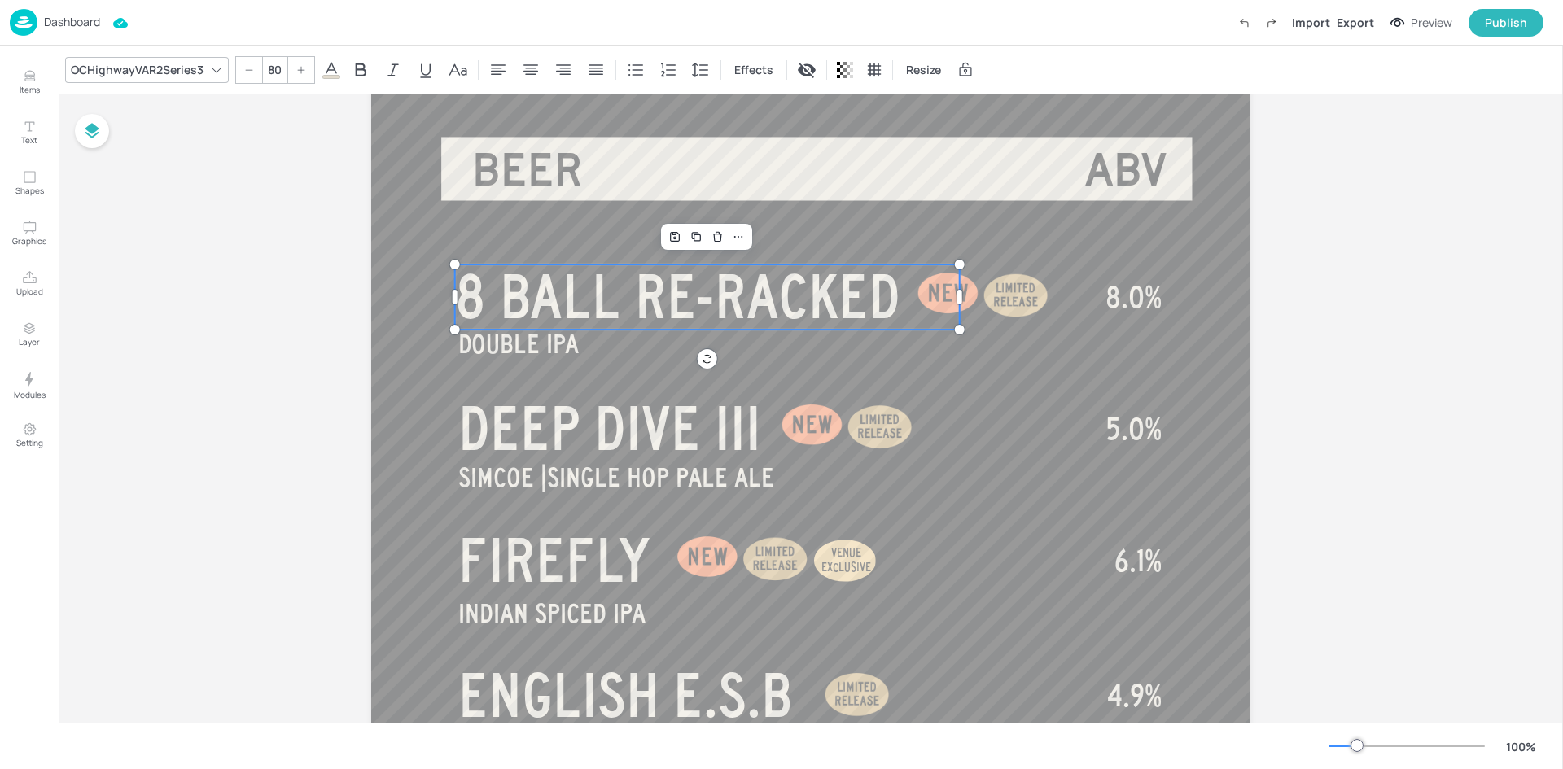
click at [904, 296] on p "8 BALL RE-RACKED" at bounding box center [707, 297] width 505 height 65
click at [872, 295] on span "8 BALL RE-RACKED" at bounding box center [677, 297] width 445 height 65
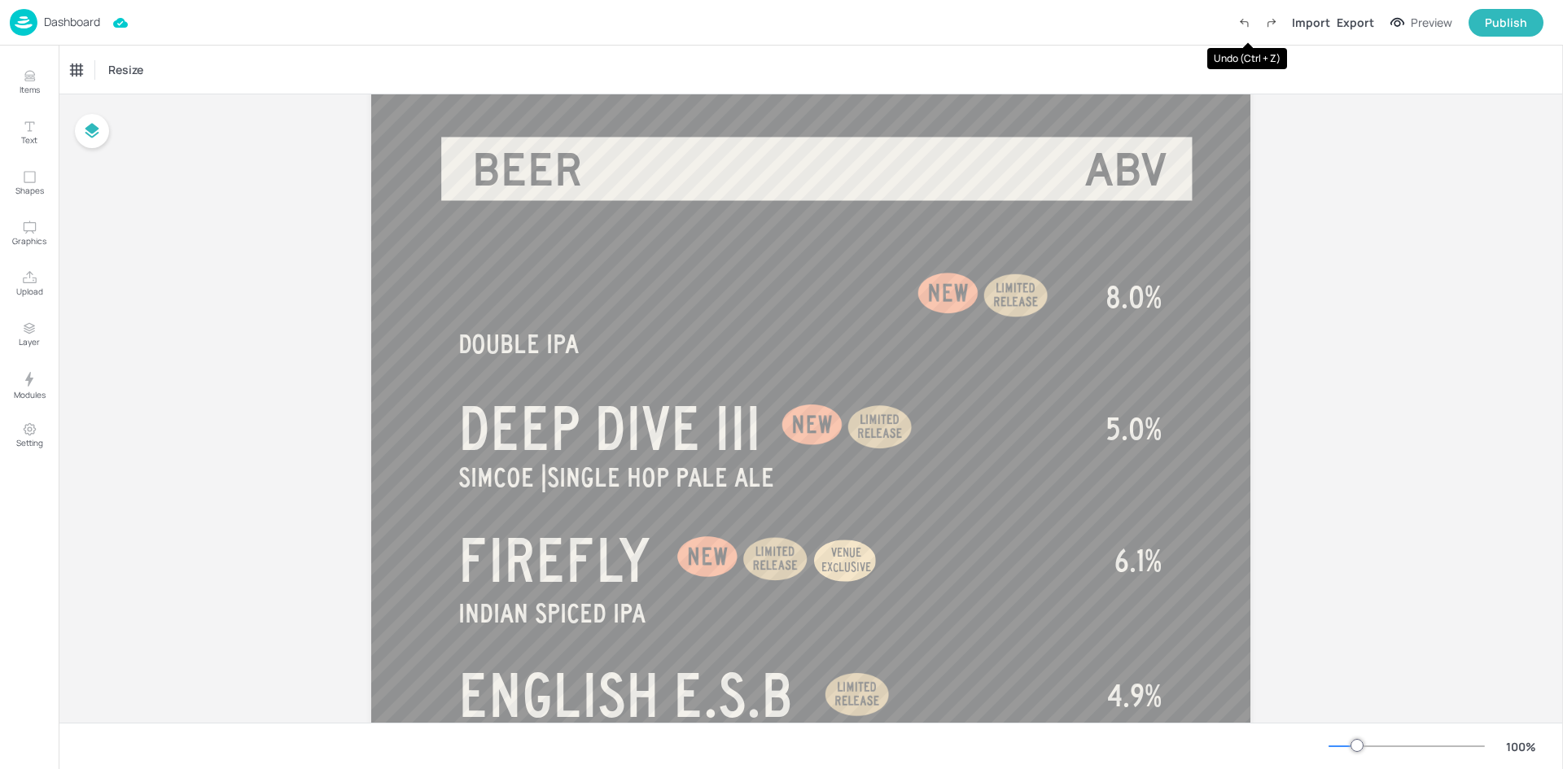
click at [1250, 26] on icon "Undo (Ctrl + Z)" at bounding box center [1244, 22] width 15 height 15
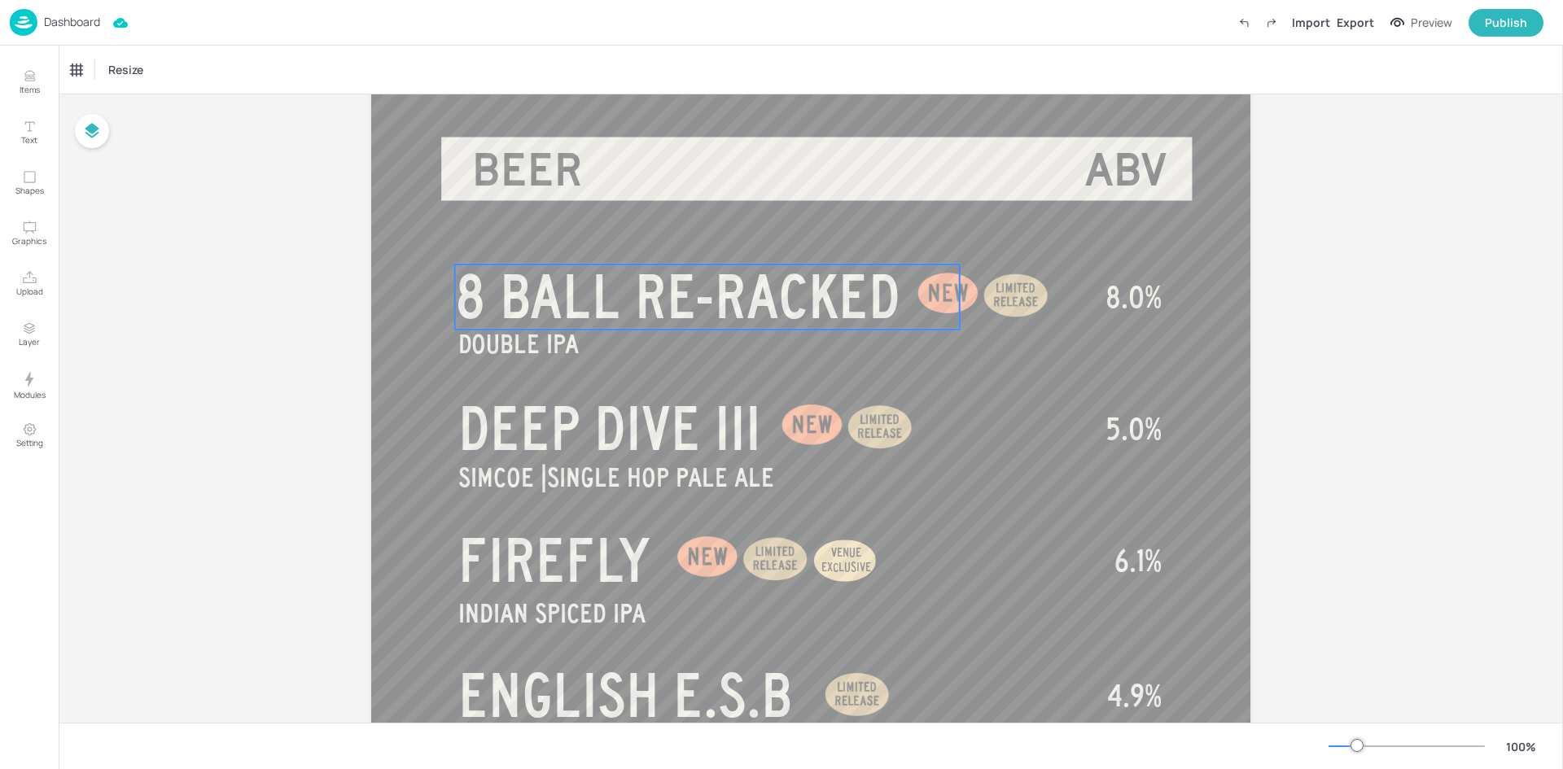
click at [874, 294] on span "8 BALL RE-RACKED" at bounding box center [677, 297] width 445 height 65
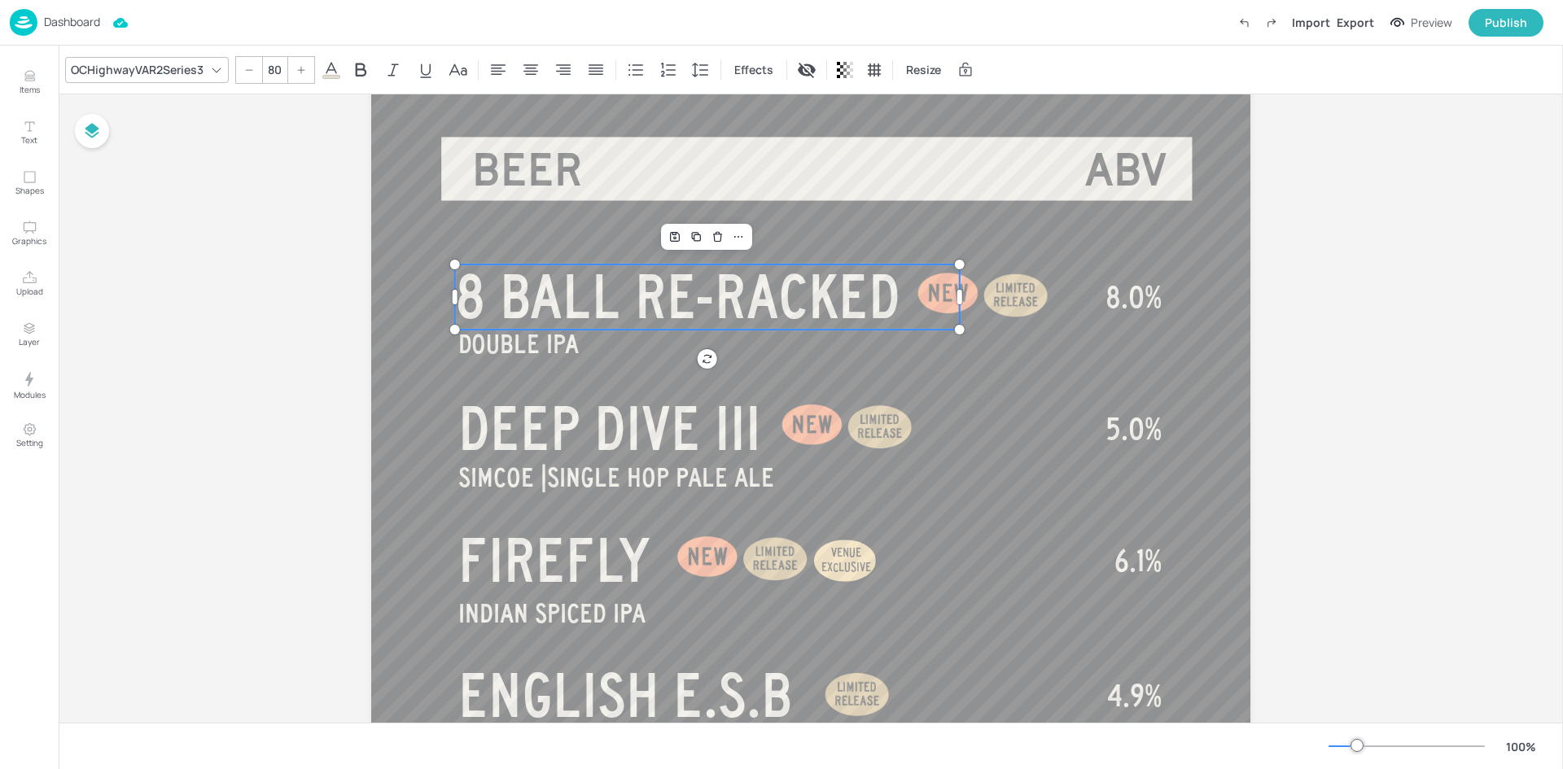
click at [874, 294] on span "8 BALL RE-RACKED" at bounding box center [677, 297] width 445 height 65
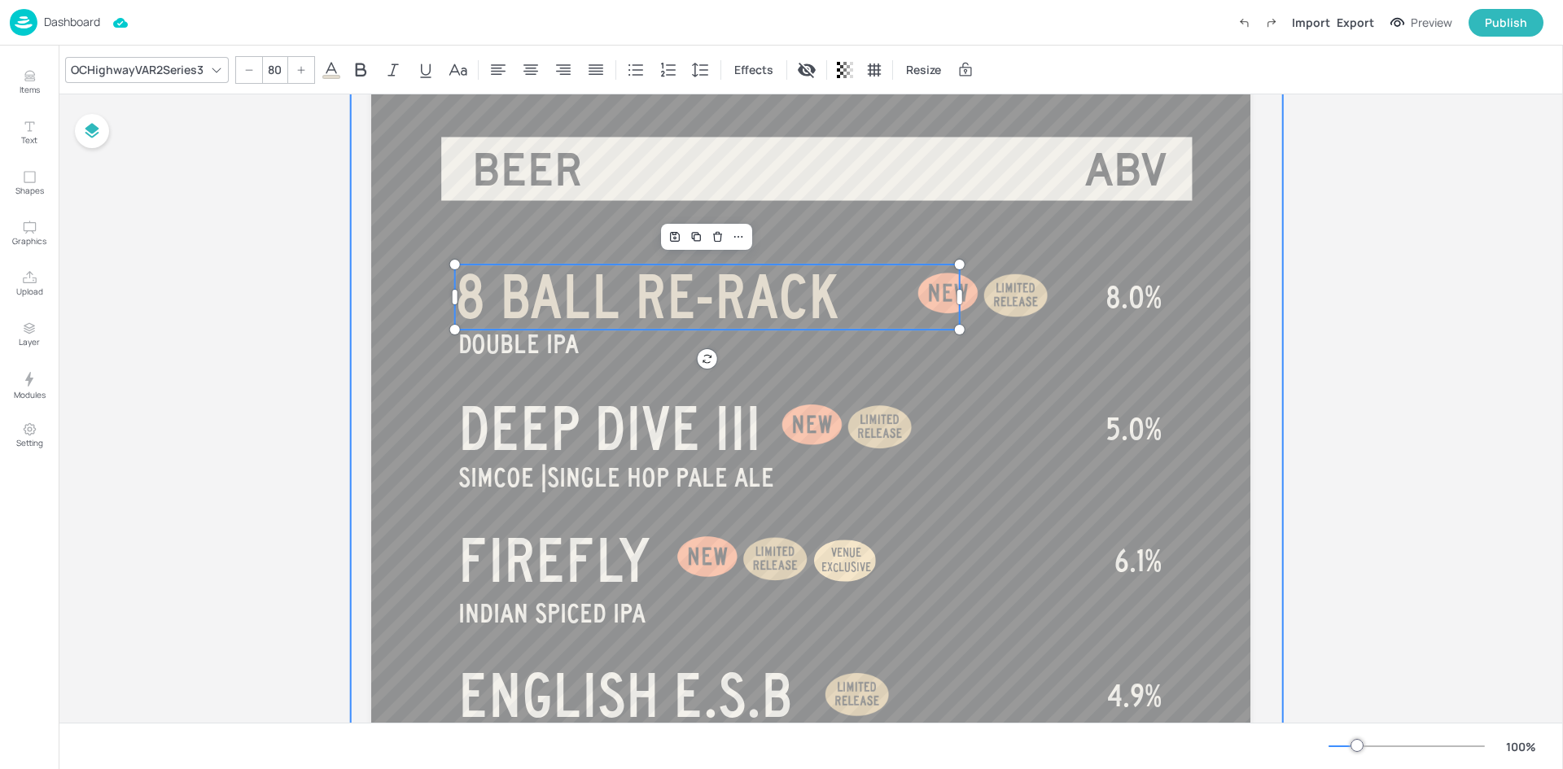
scroll to position [0, 0]
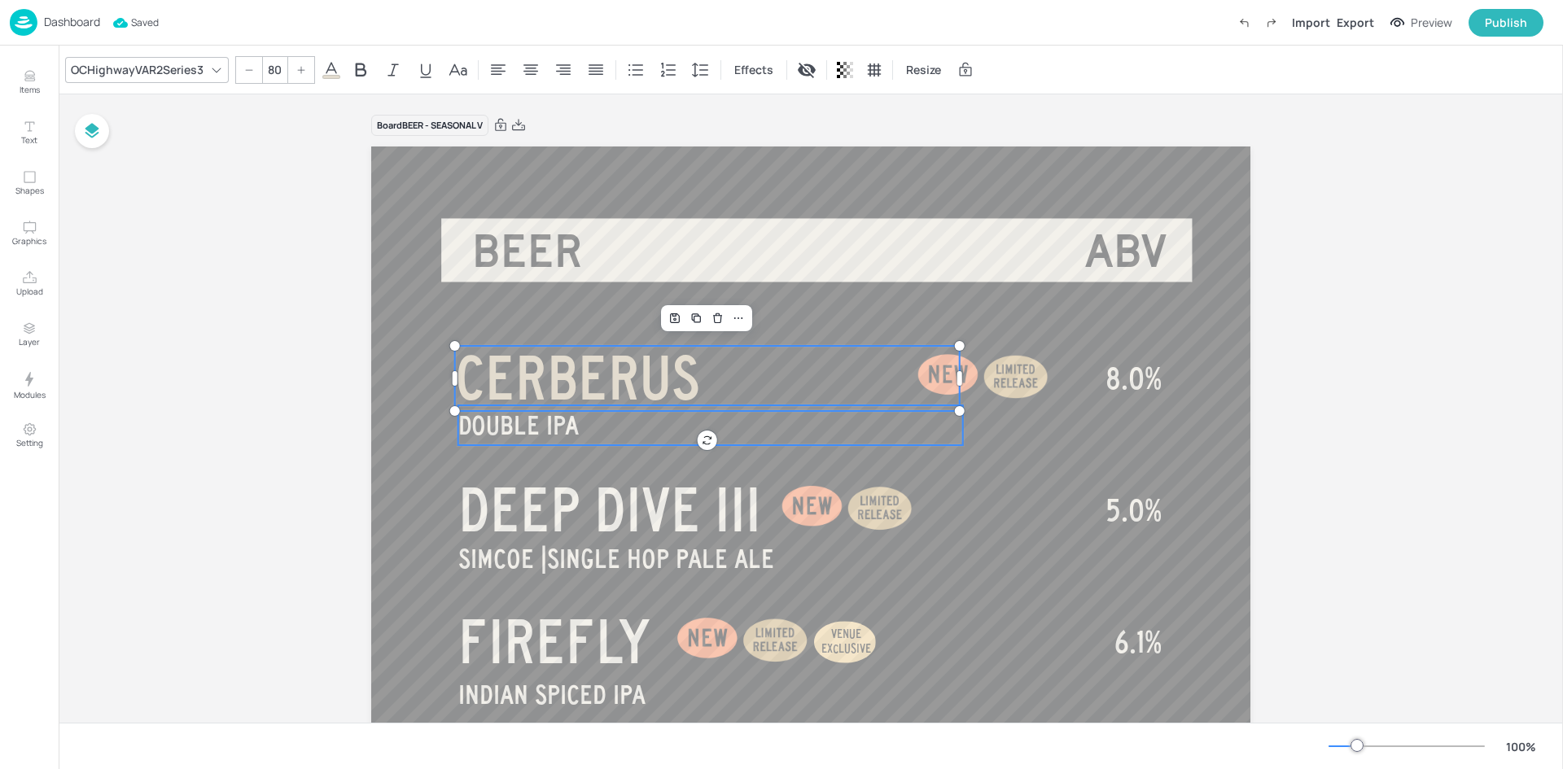
click at [623, 436] on p "DOUBLE IPA" at bounding box center [710, 425] width 505 height 40
type input "35"
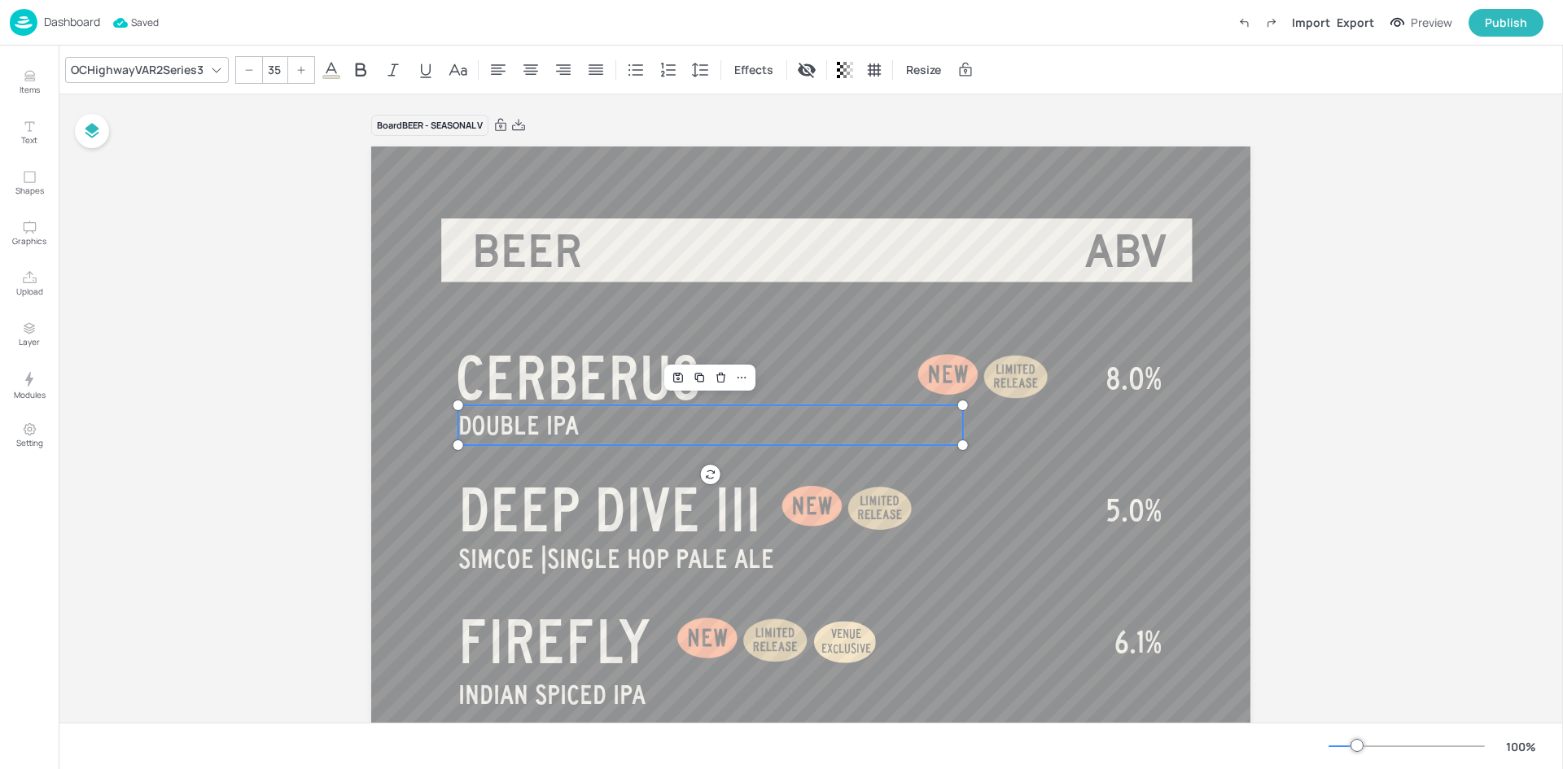
click at [623, 436] on p "DOUBLE IPA" at bounding box center [710, 425] width 505 height 40
type input "40"
click at [1143, 372] on span "8.0%" at bounding box center [1134, 378] width 56 height 33
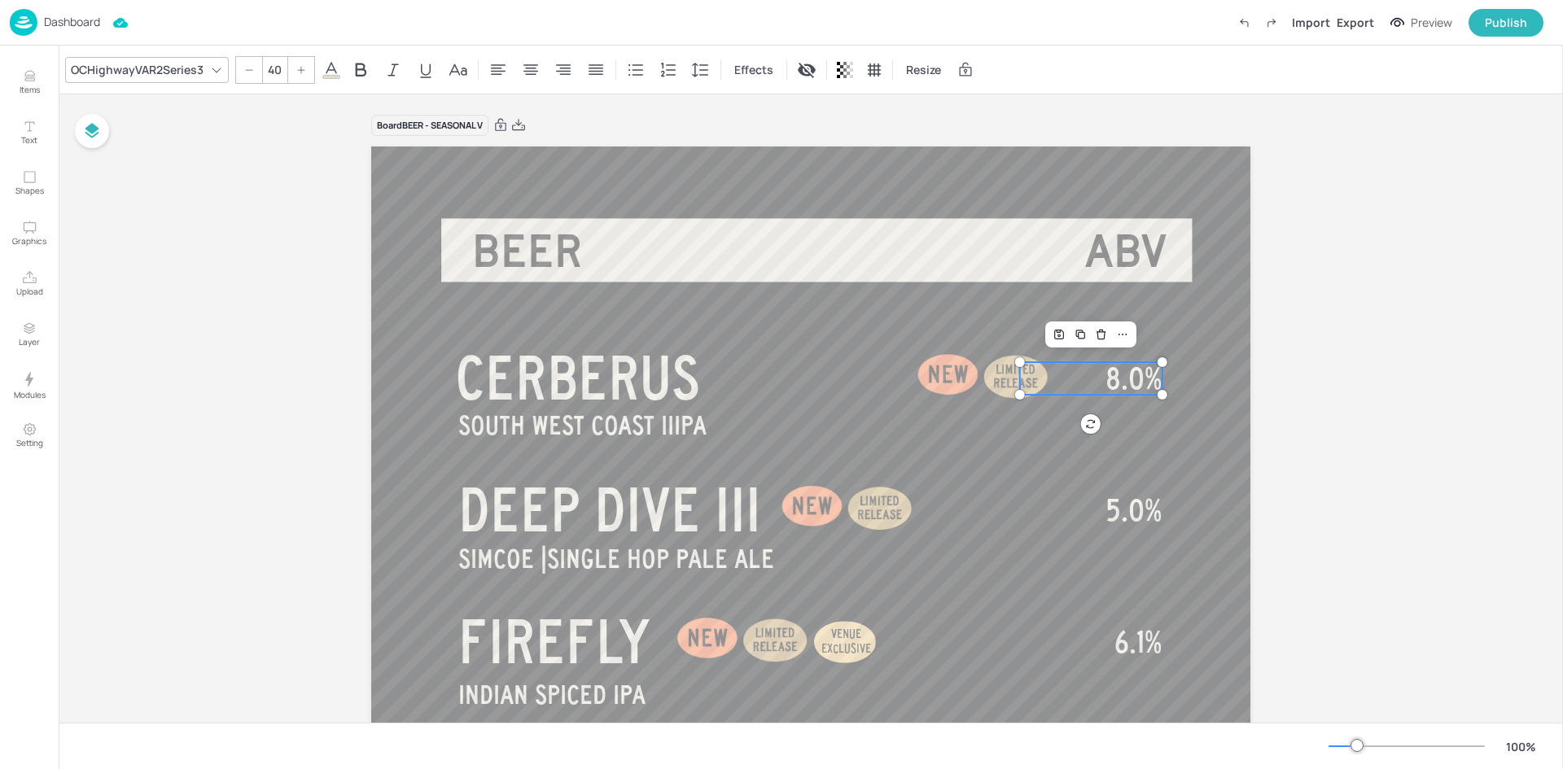
click at [1143, 372] on span "8.0%" at bounding box center [1134, 378] width 56 height 33
click at [1151, 378] on span "8.0%" at bounding box center [1134, 378] width 56 height 33
type input "40"
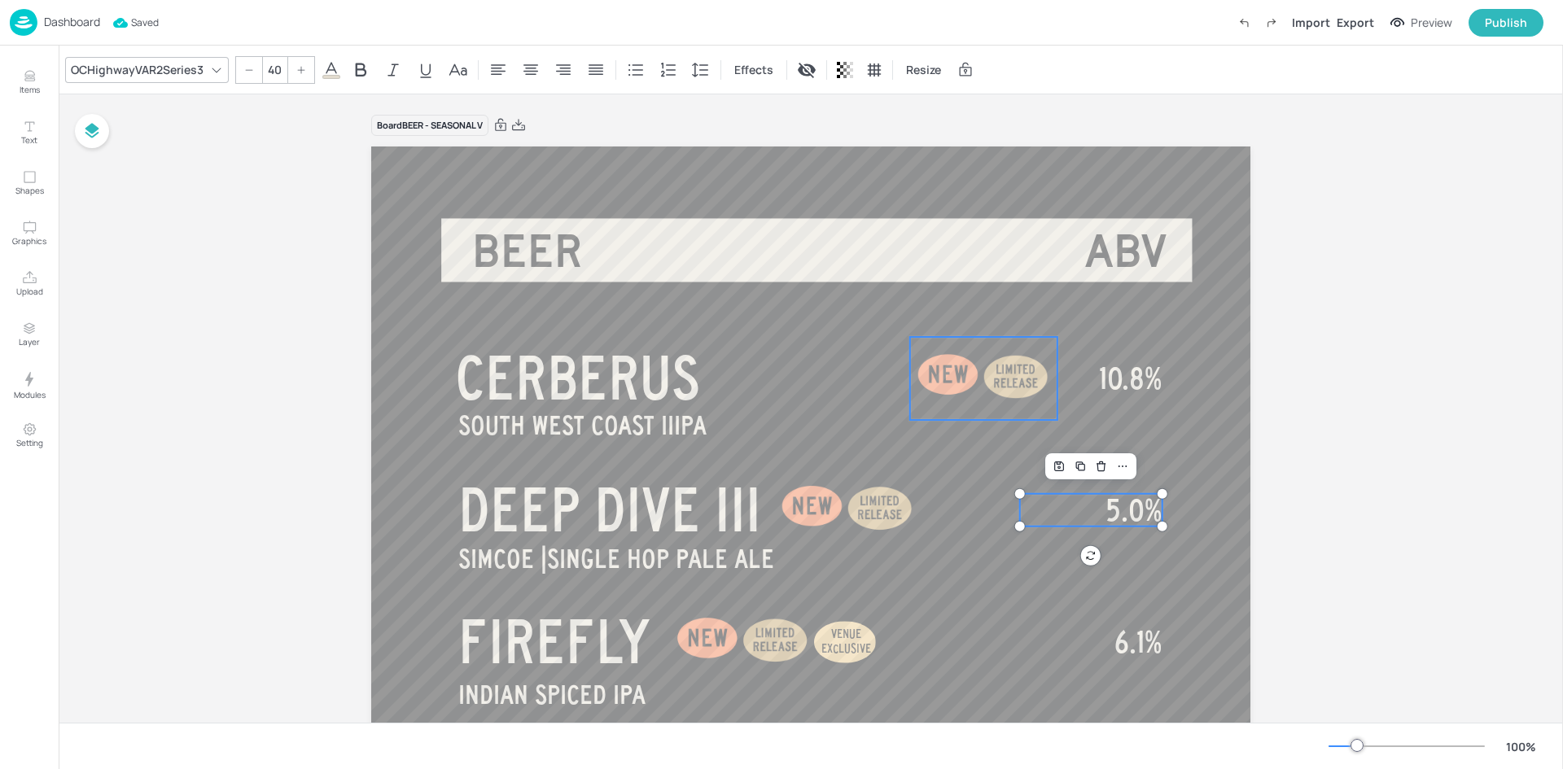
click at [948, 416] on div at bounding box center [983, 378] width 147 height 83
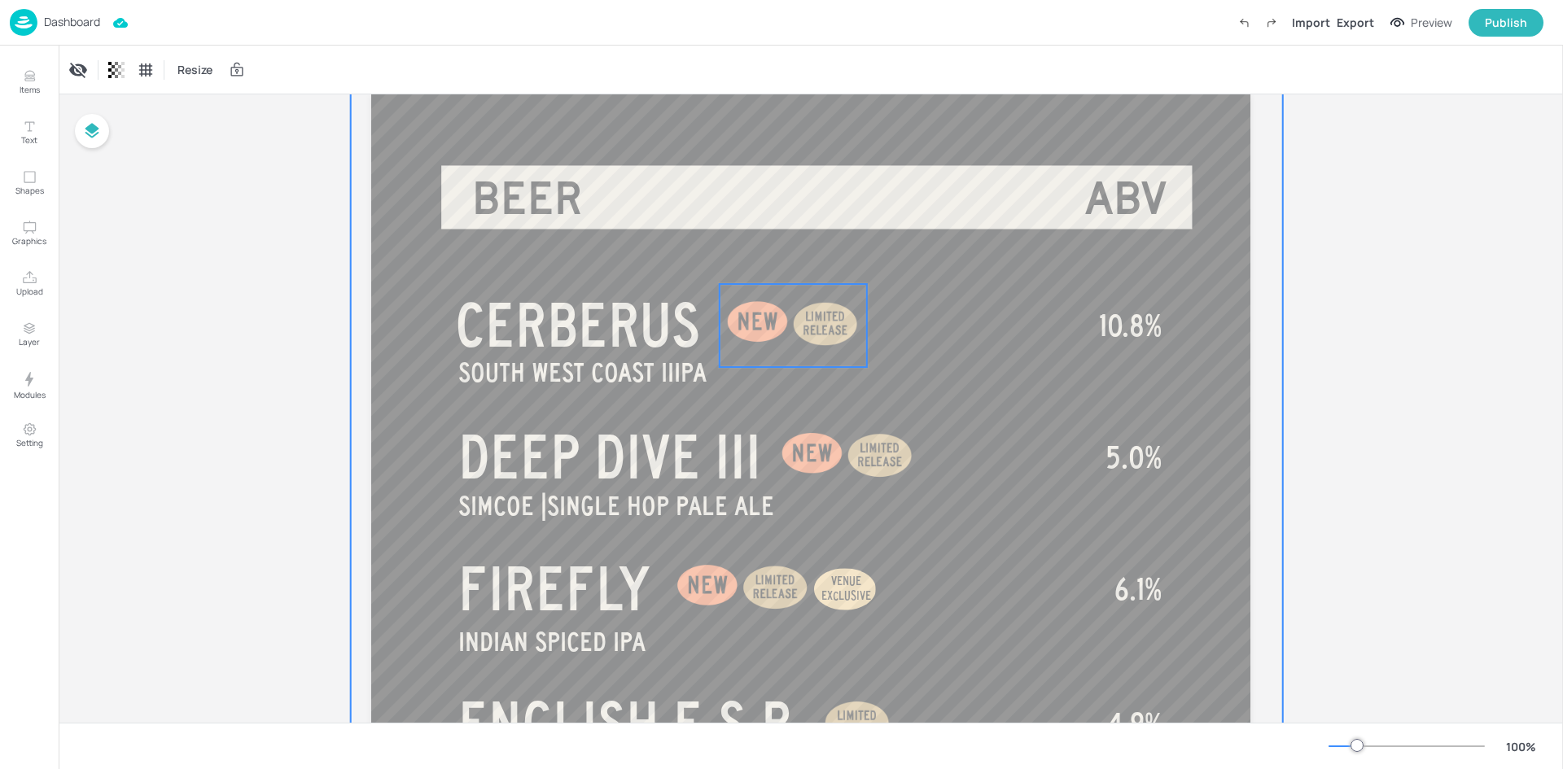
scroll to position [81, 0]
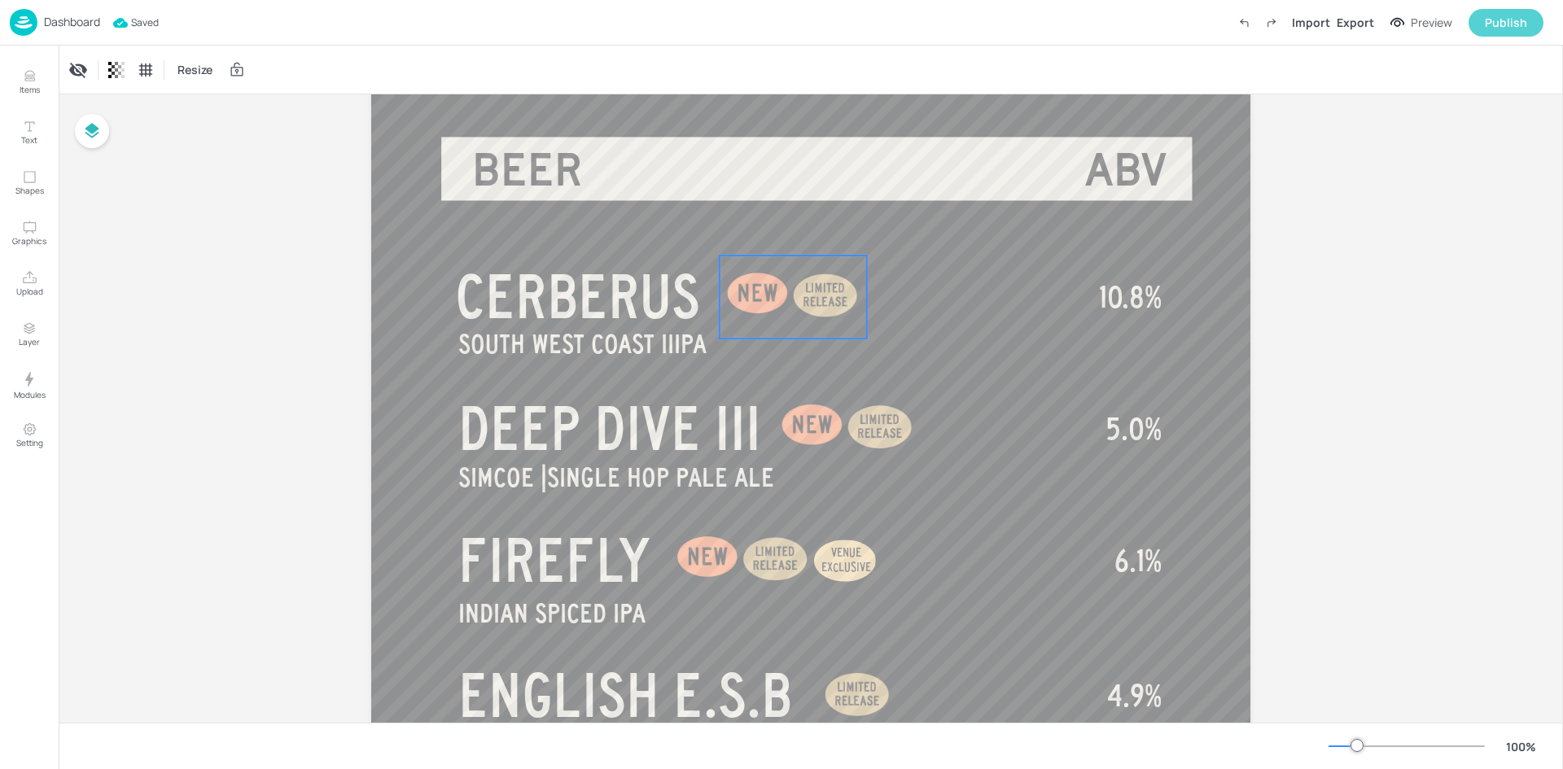
click at [1485, 28] on button "Publish" at bounding box center [1506, 23] width 75 height 28
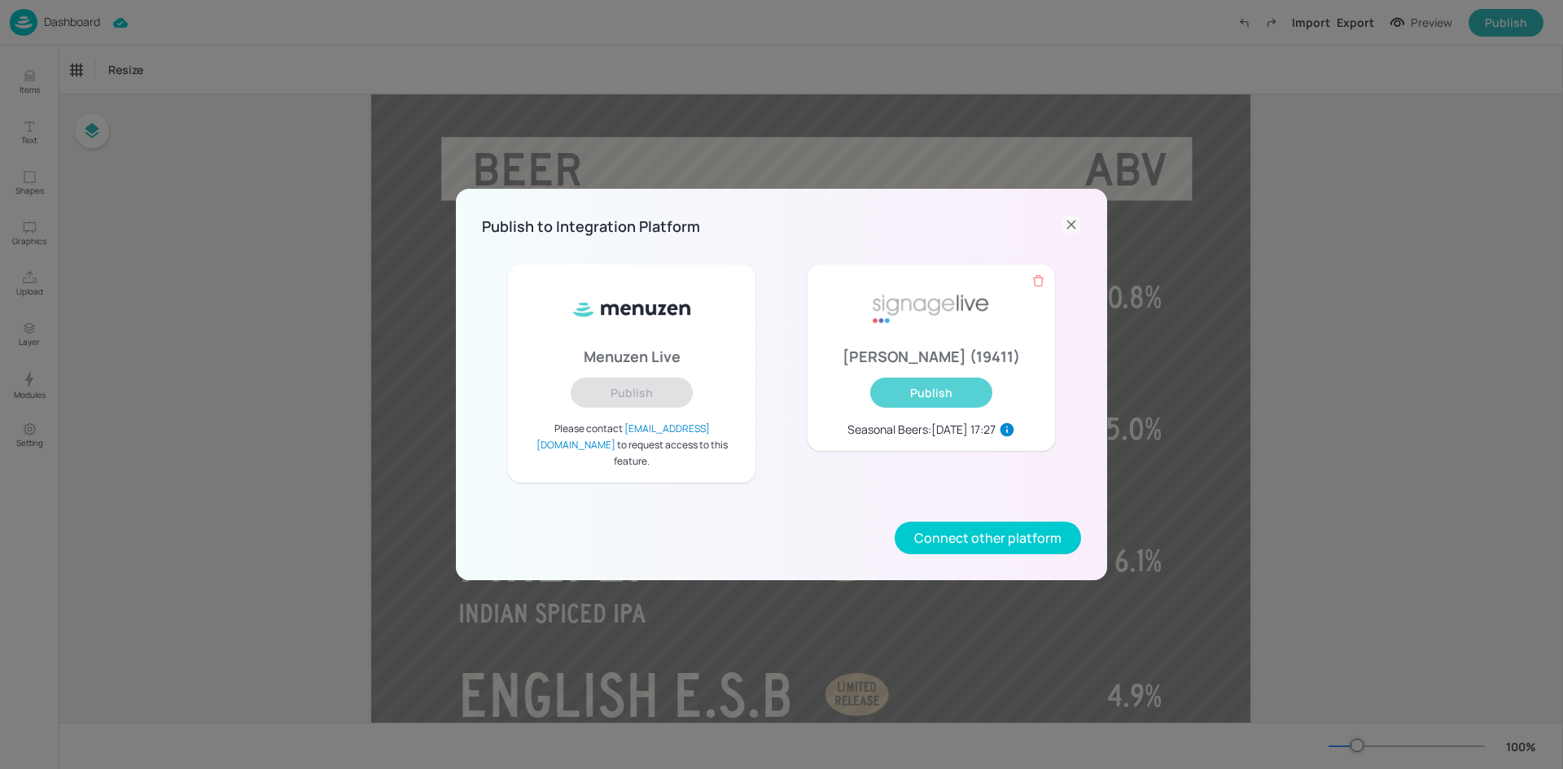
click at [957, 408] on button "Publish" at bounding box center [931, 393] width 122 height 30
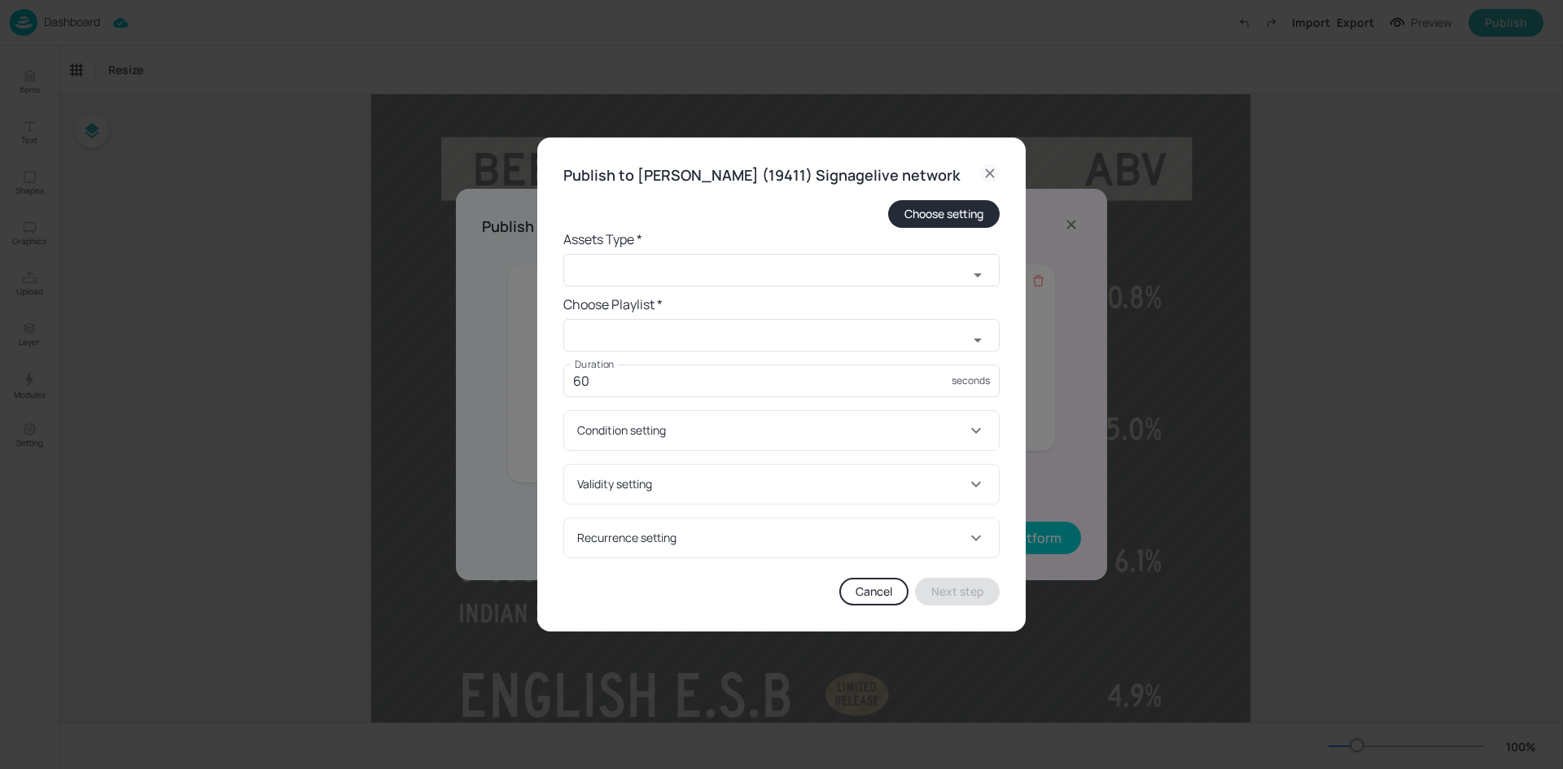
click at [989, 164] on icon at bounding box center [990, 174] width 20 height 20
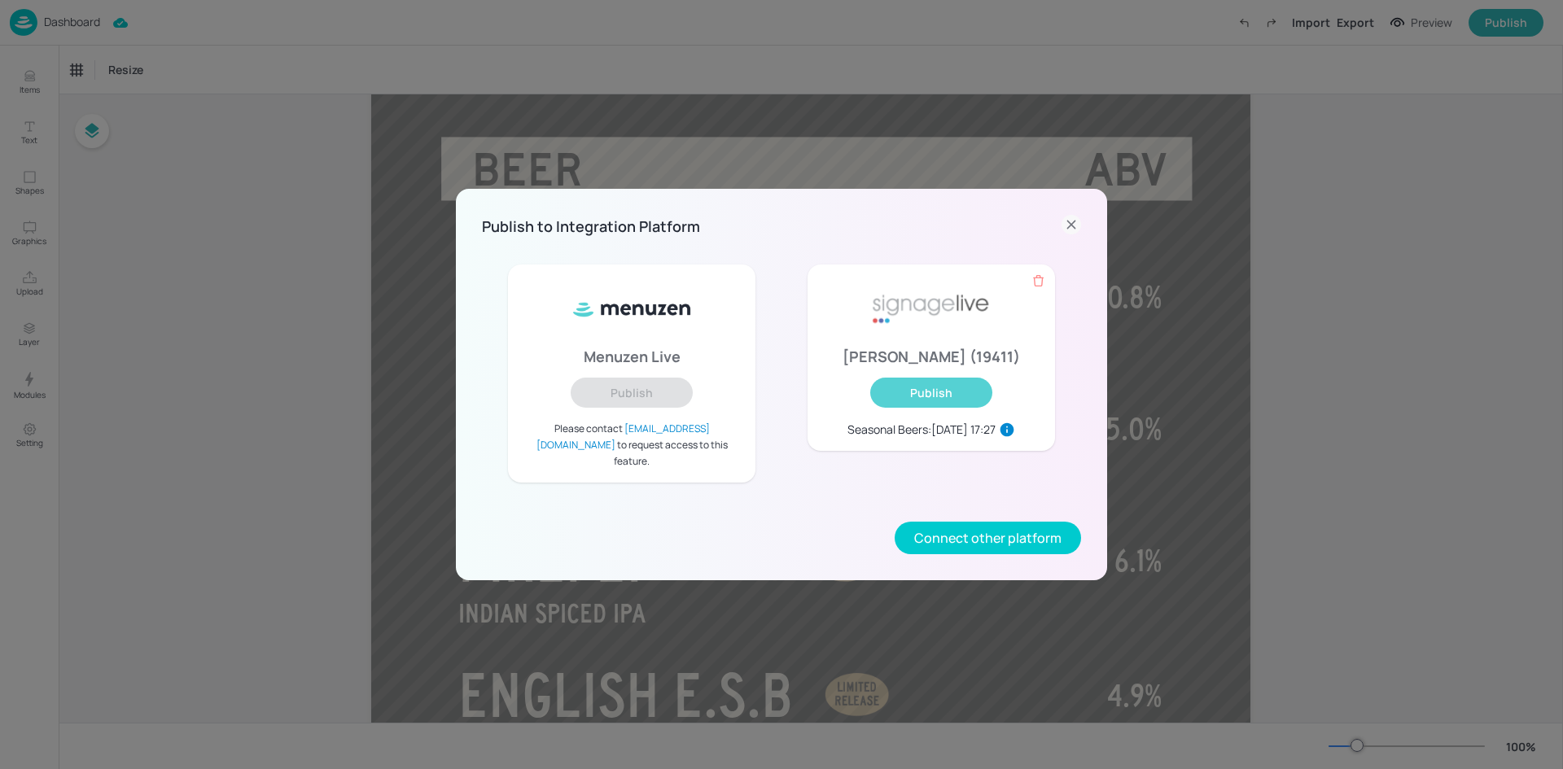
click at [957, 408] on button "Publish" at bounding box center [931, 393] width 122 height 30
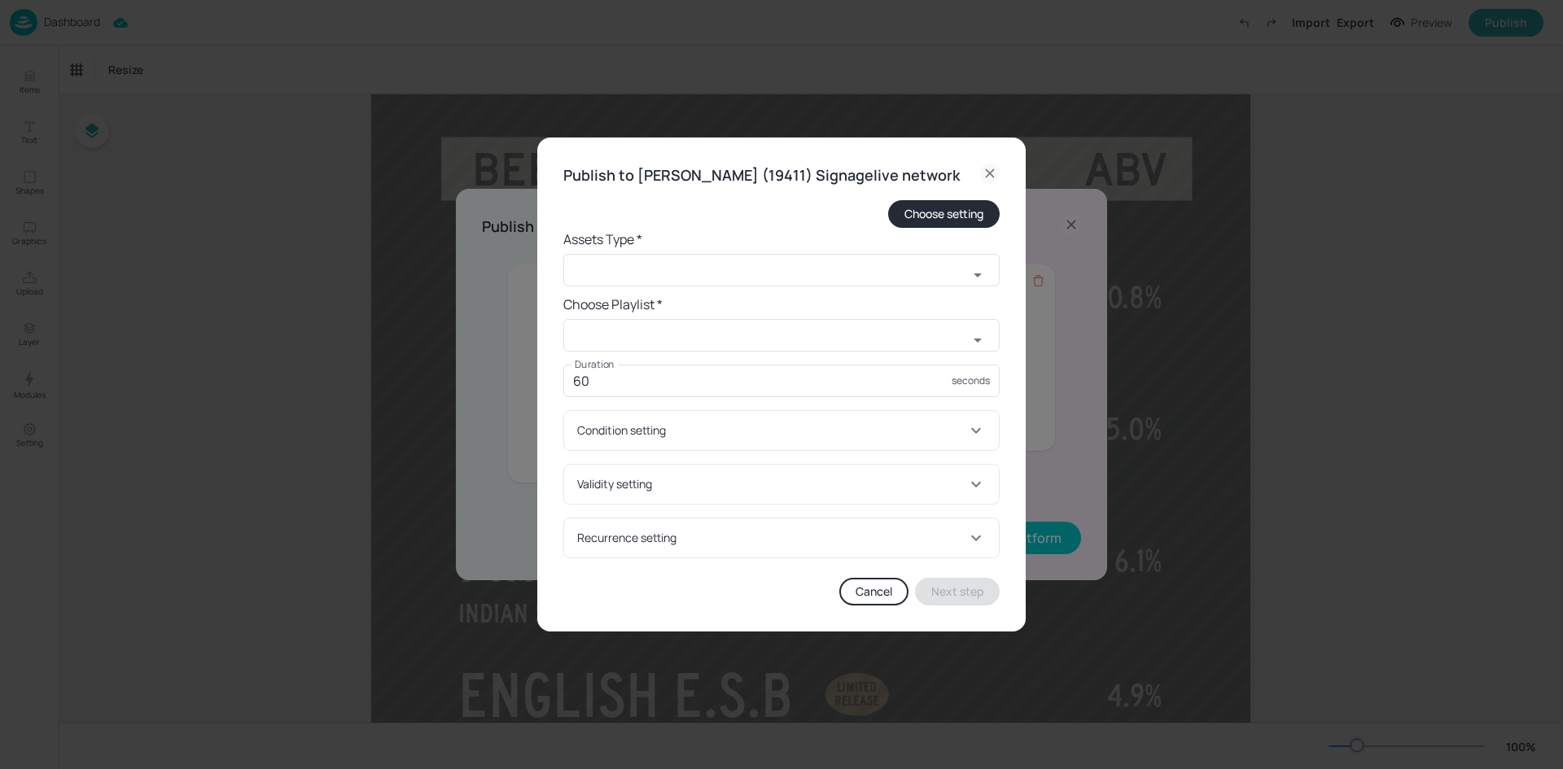
click at [992, 164] on icon at bounding box center [990, 174] width 20 height 20
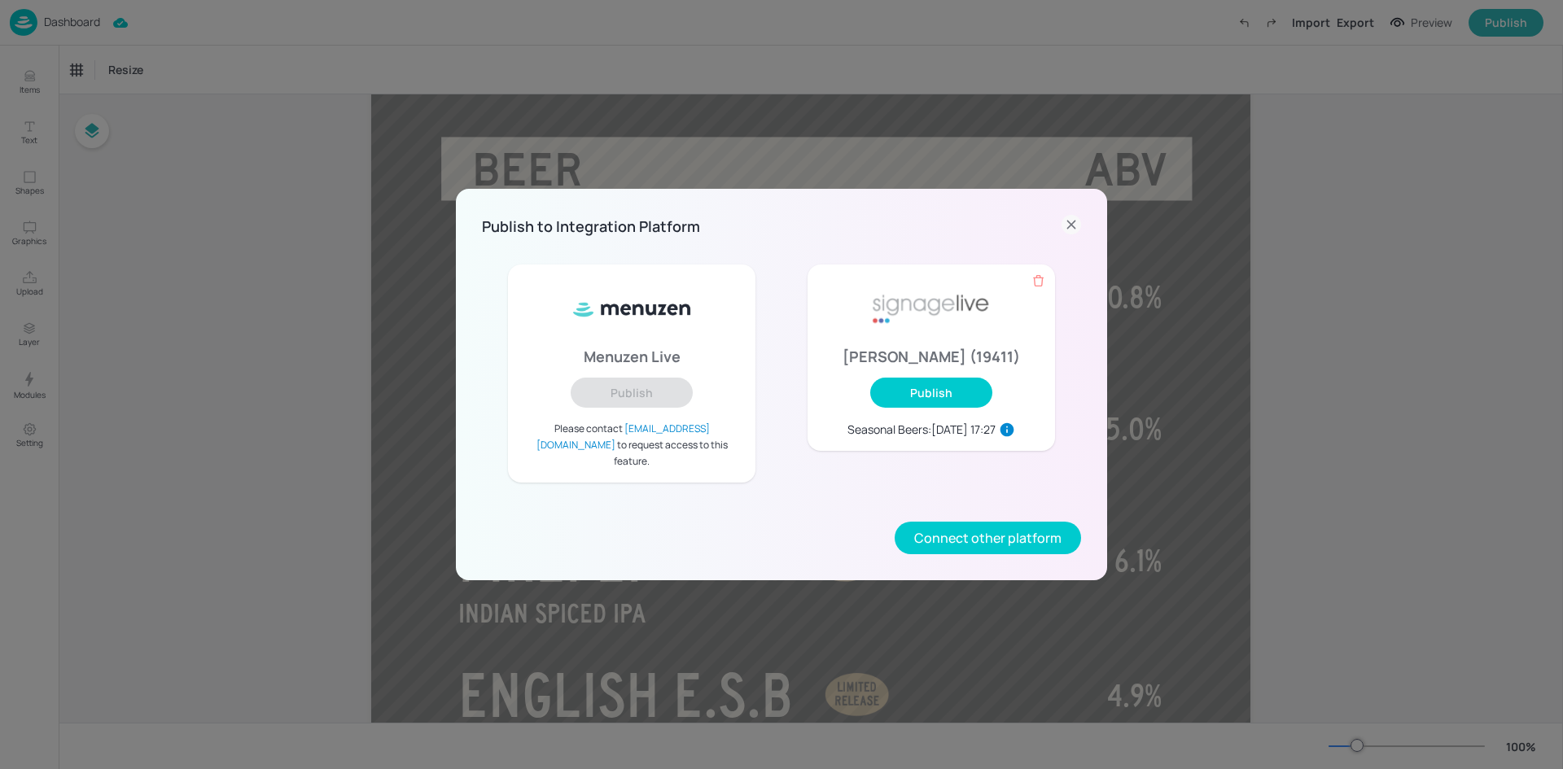
click at [1077, 230] on icon at bounding box center [1072, 225] width 20 height 20
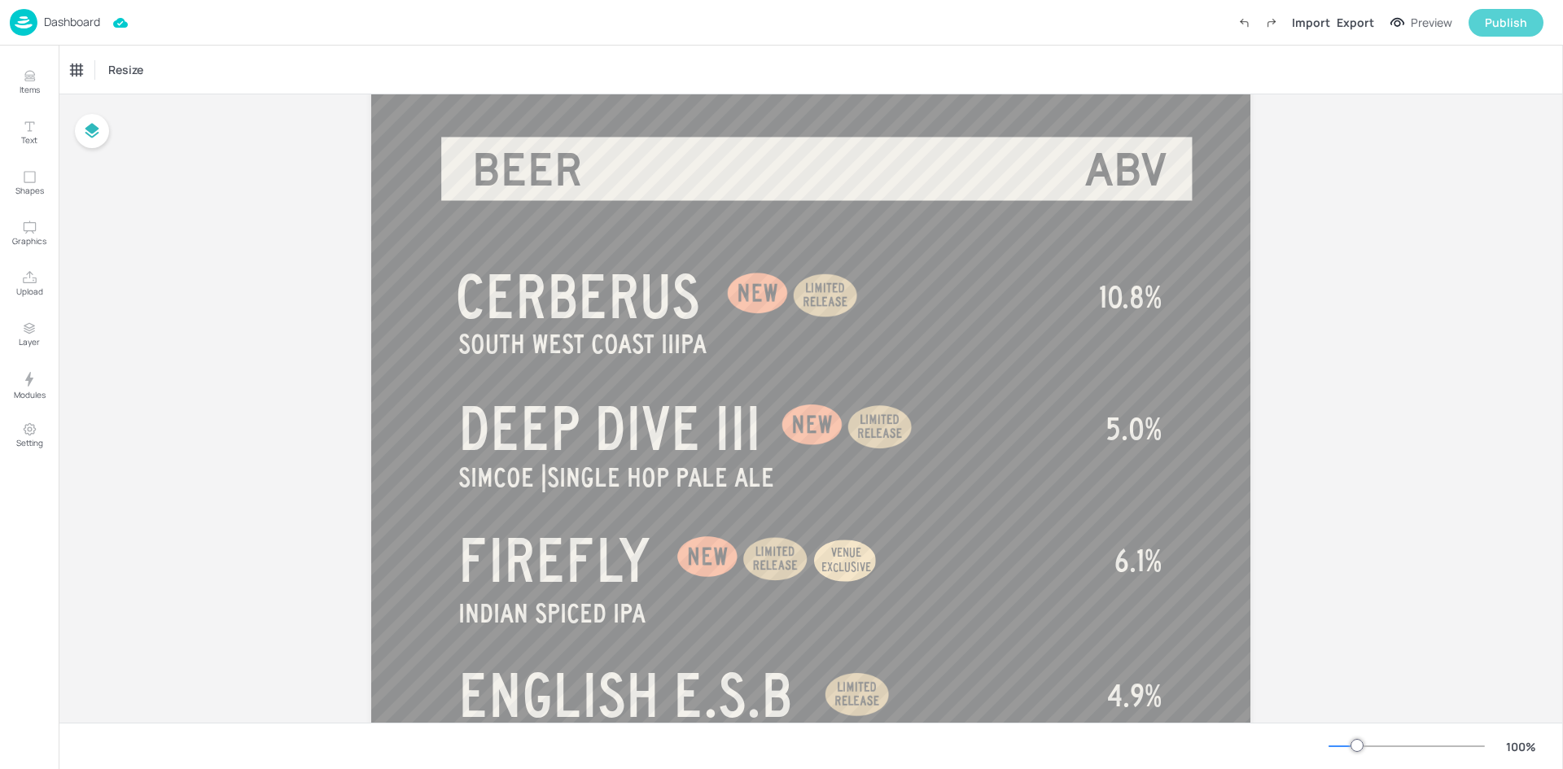
click at [1510, 30] on div "Publish" at bounding box center [1506, 23] width 42 height 18
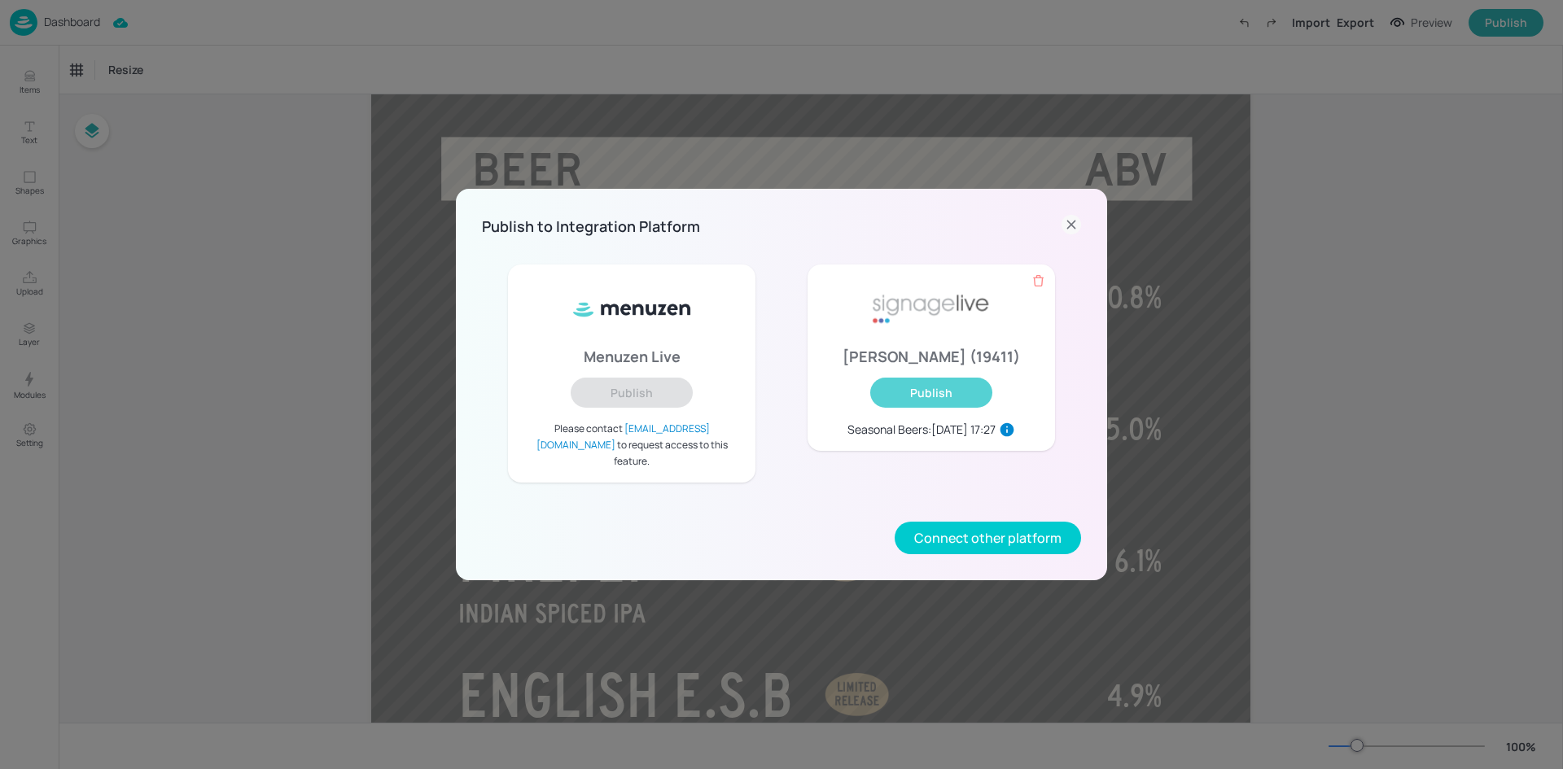
click at [942, 408] on button "Publish" at bounding box center [931, 393] width 122 height 30
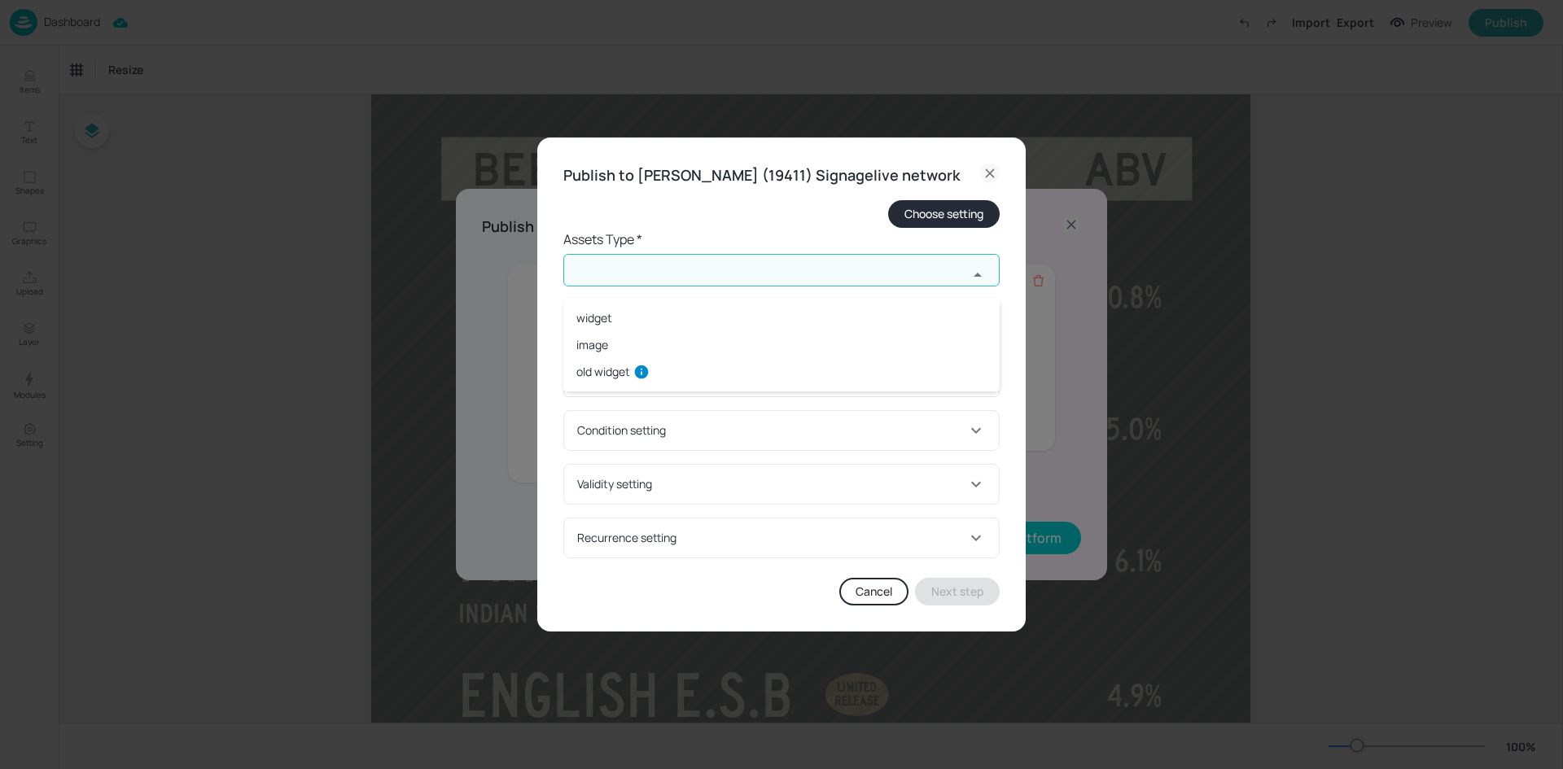
click at [820, 281] on input "text" at bounding box center [765, 270] width 405 height 33
click at [796, 327] on li "widget" at bounding box center [781, 317] width 436 height 27
type input "widget"
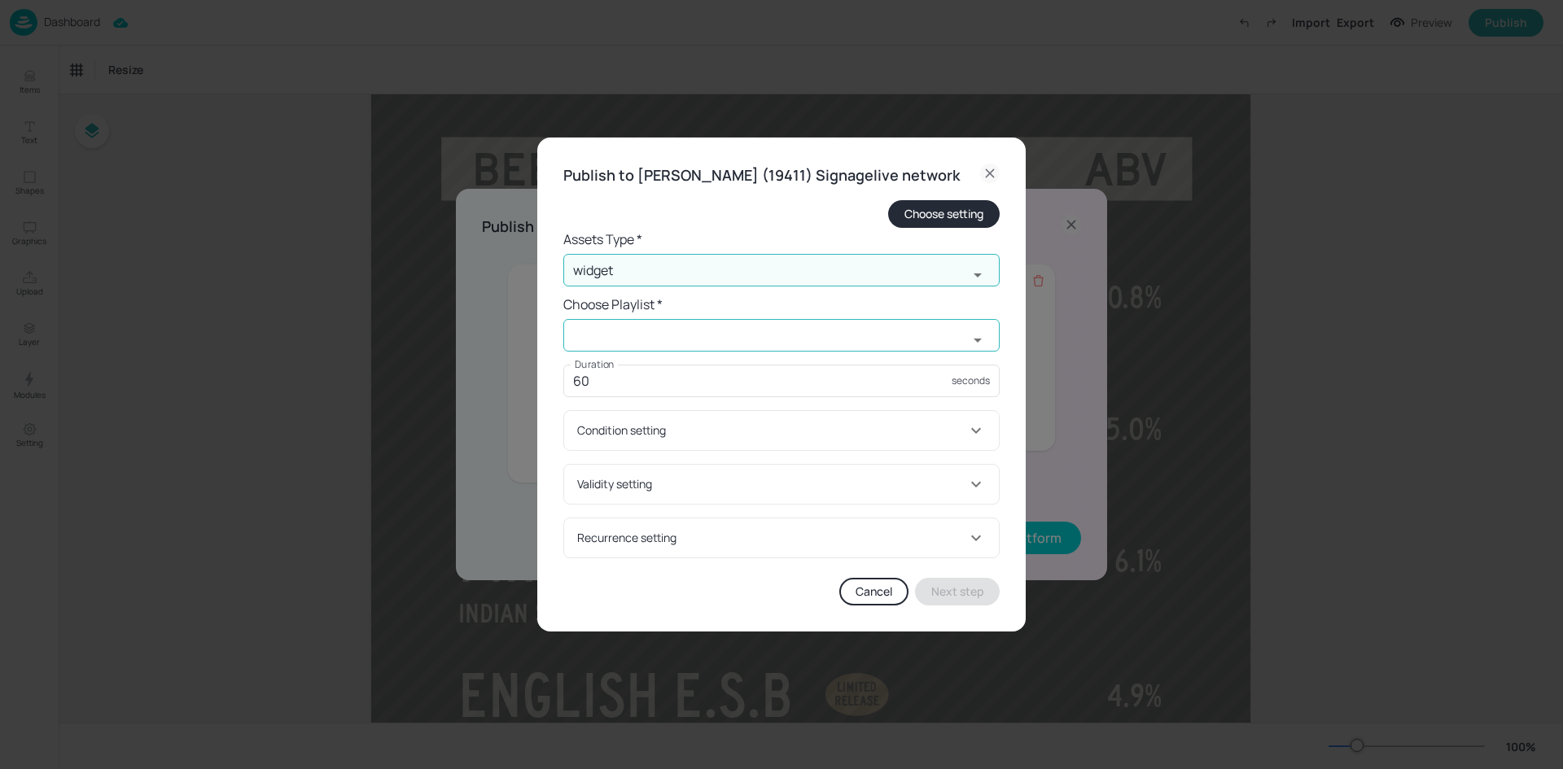
click at [789, 344] on input "text" at bounding box center [765, 335] width 405 height 33
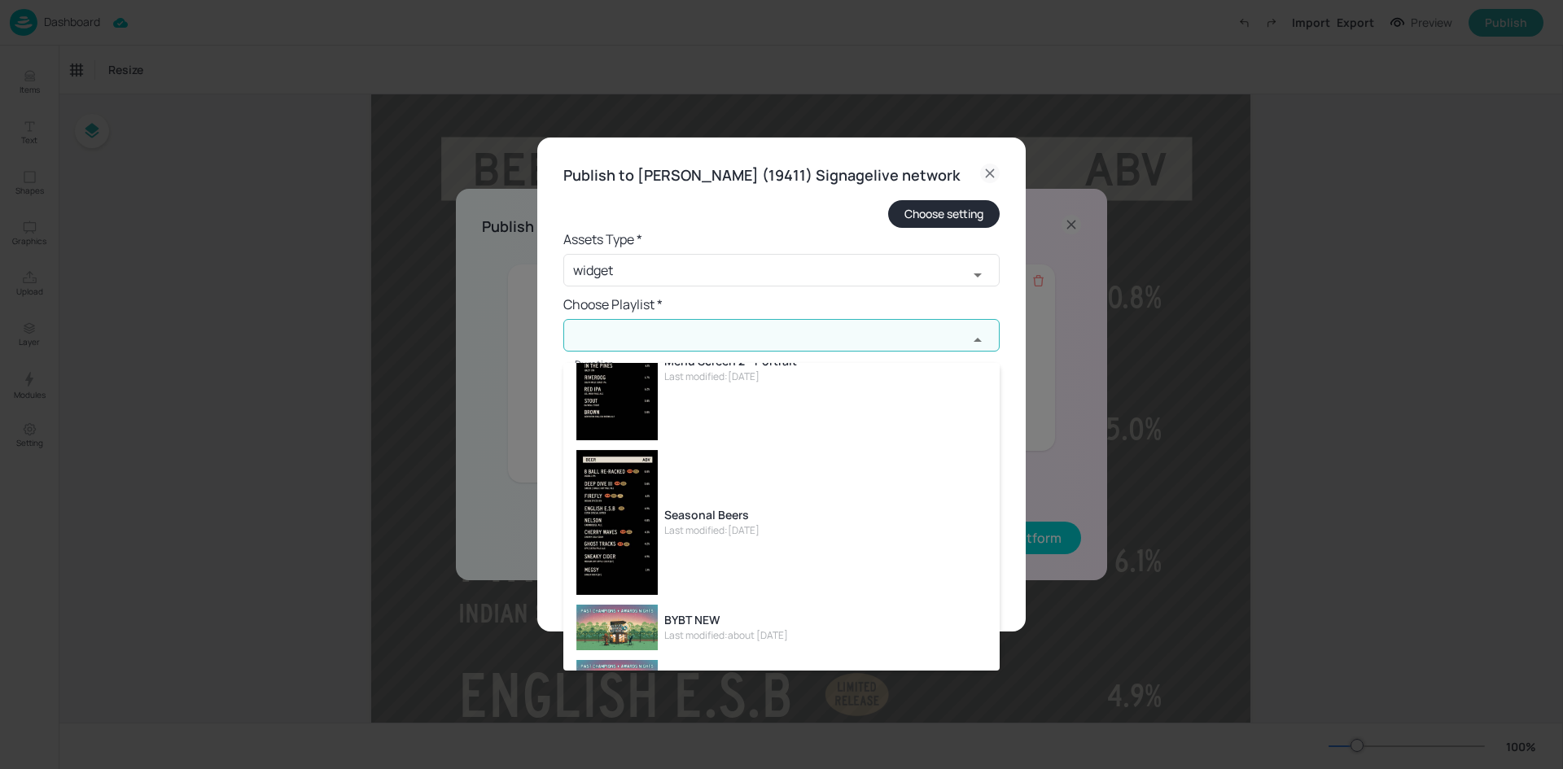
scroll to position [163, 0]
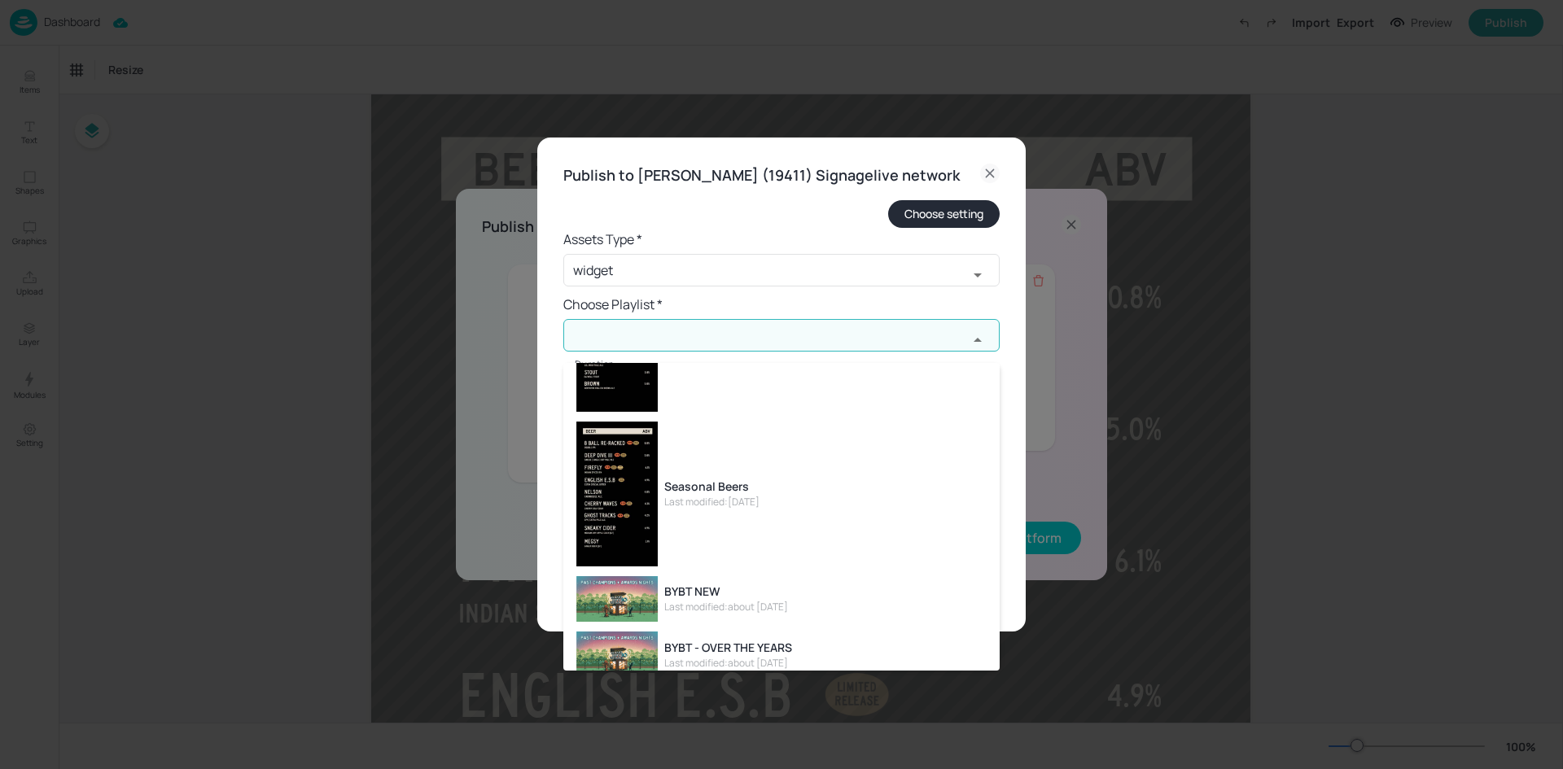
click at [774, 509] on li "Seasonal Beers Last modified: 1 day ago" at bounding box center [781, 494] width 436 height 155
type input "Seasonal Beers"
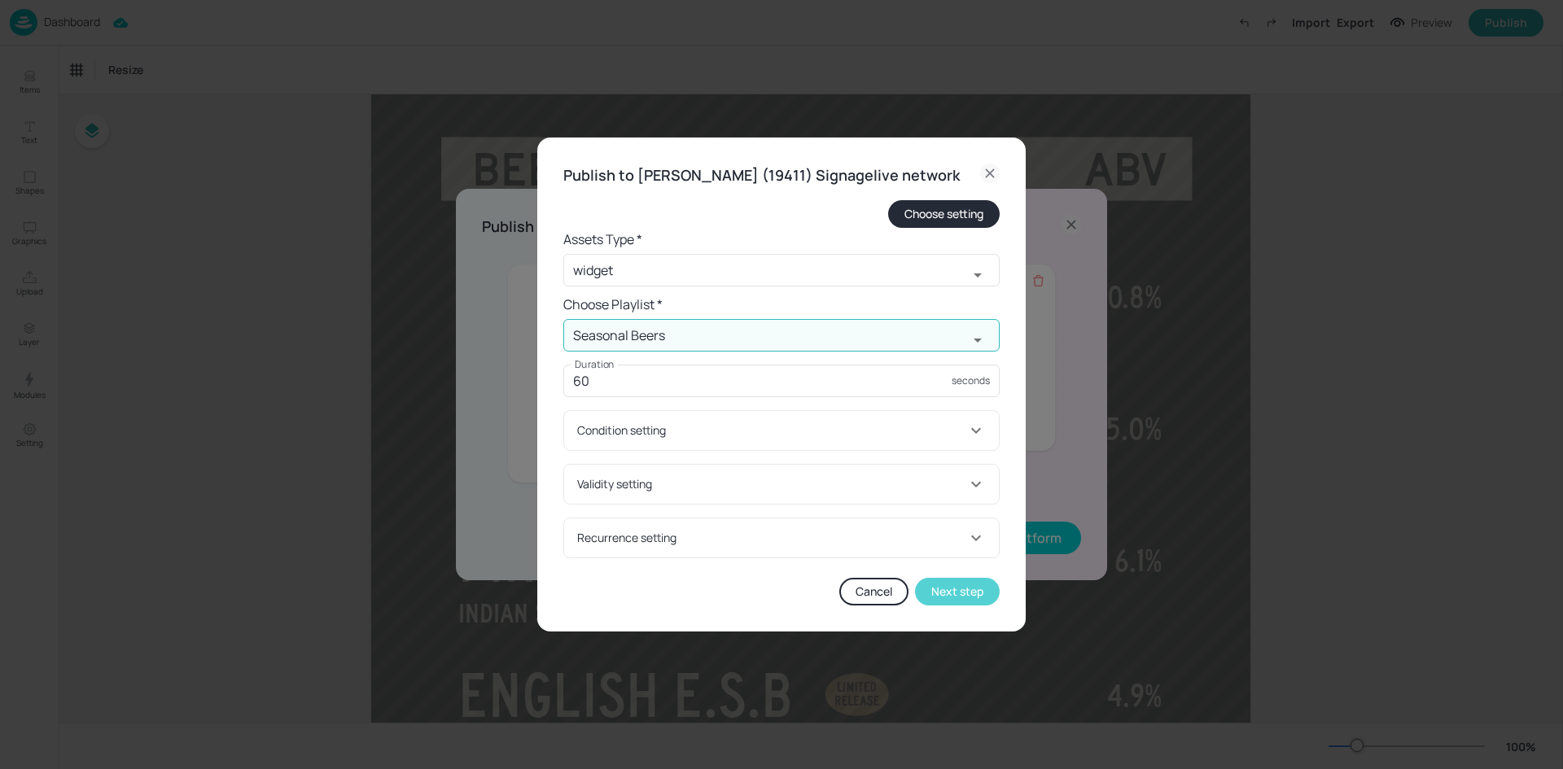
click at [973, 606] on button "Next step" at bounding box center [957, 592] width 85 height 28
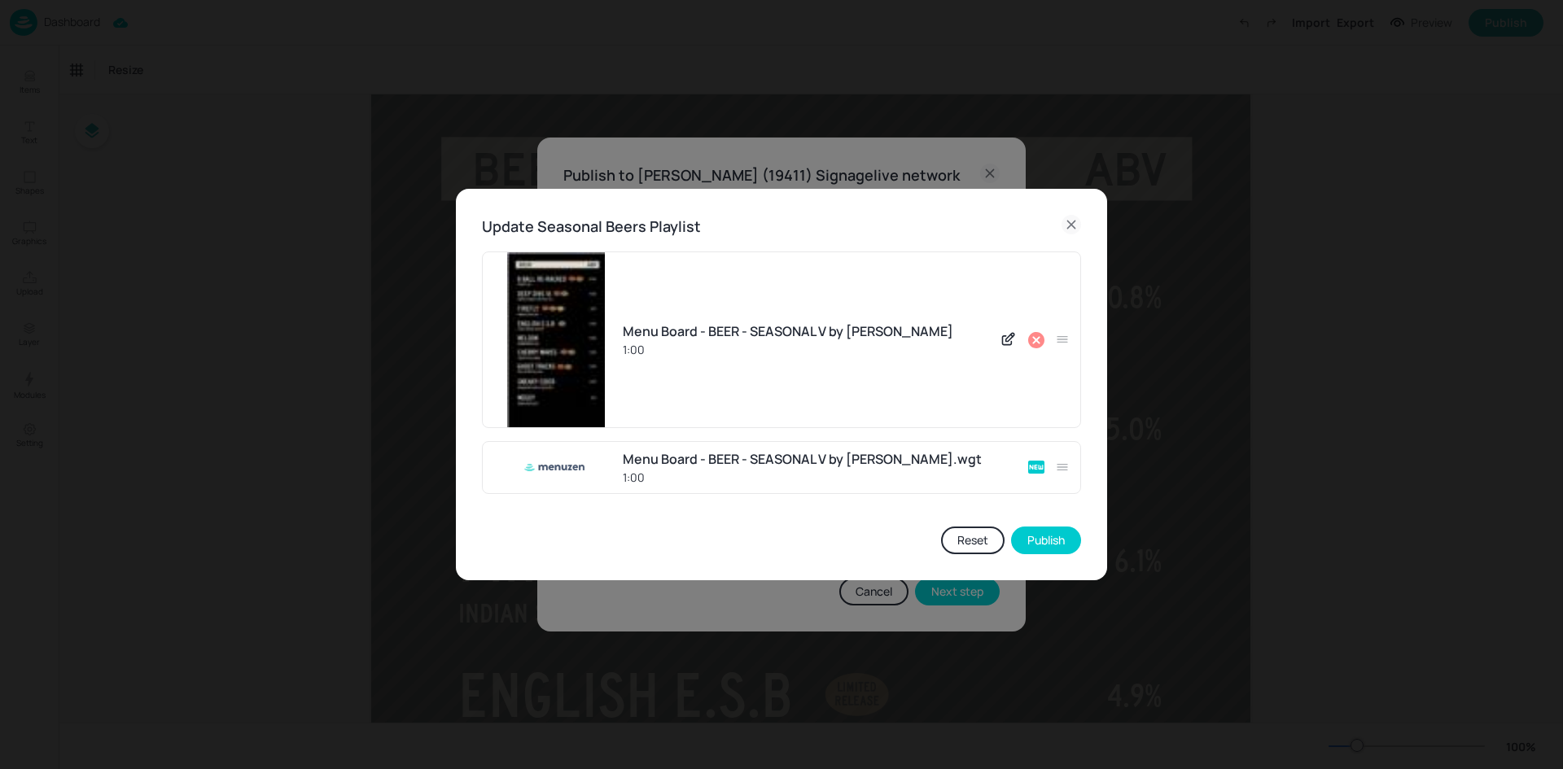
click at [1040, 338] on icon at bounding box center [1036, 340] width 16 height 16
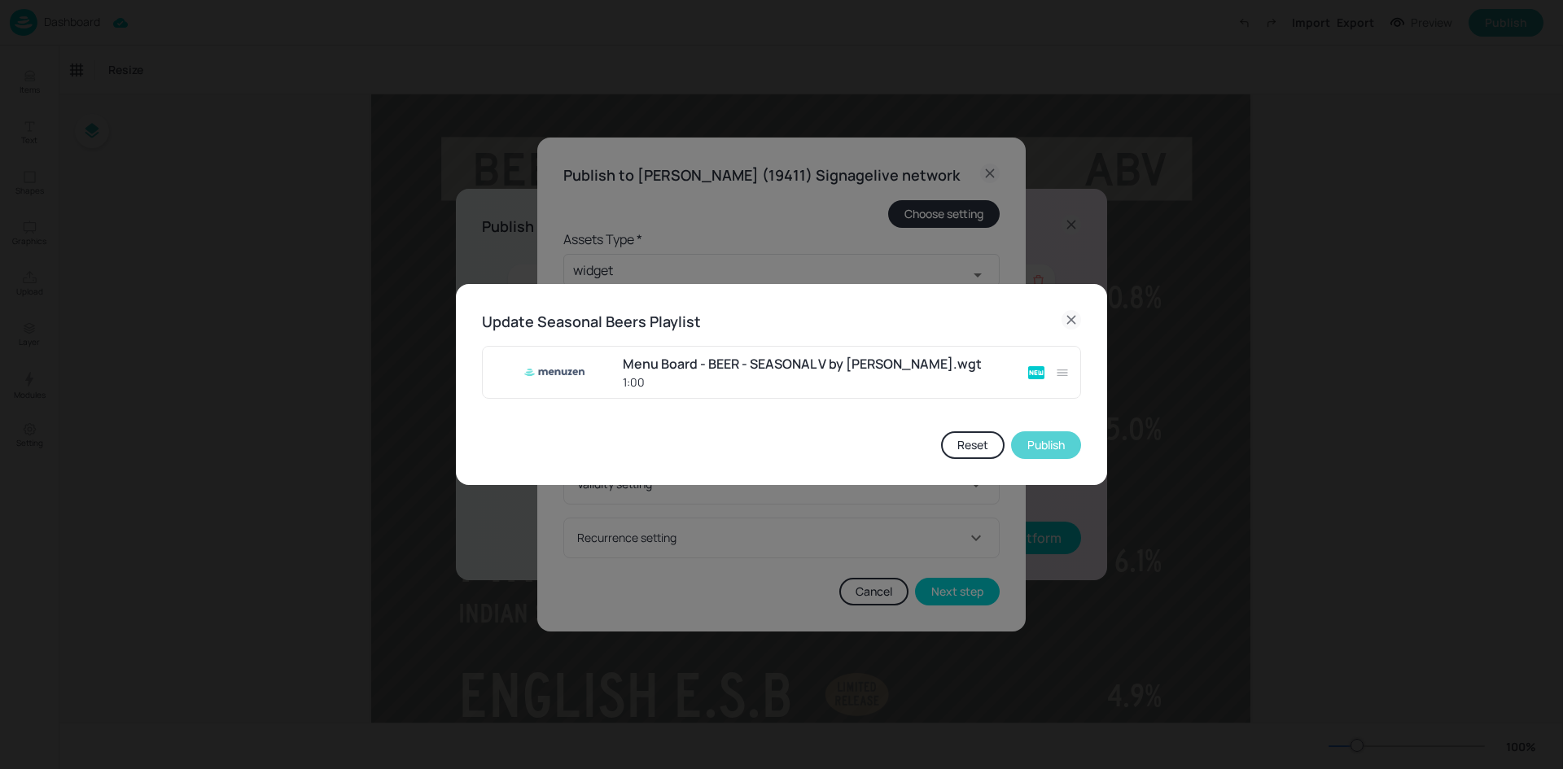
click at [1033, 451] on button "Publish" at bounding box center [1046, 445] width 70 height 28
